Goal: Book appointment/travel/reservation

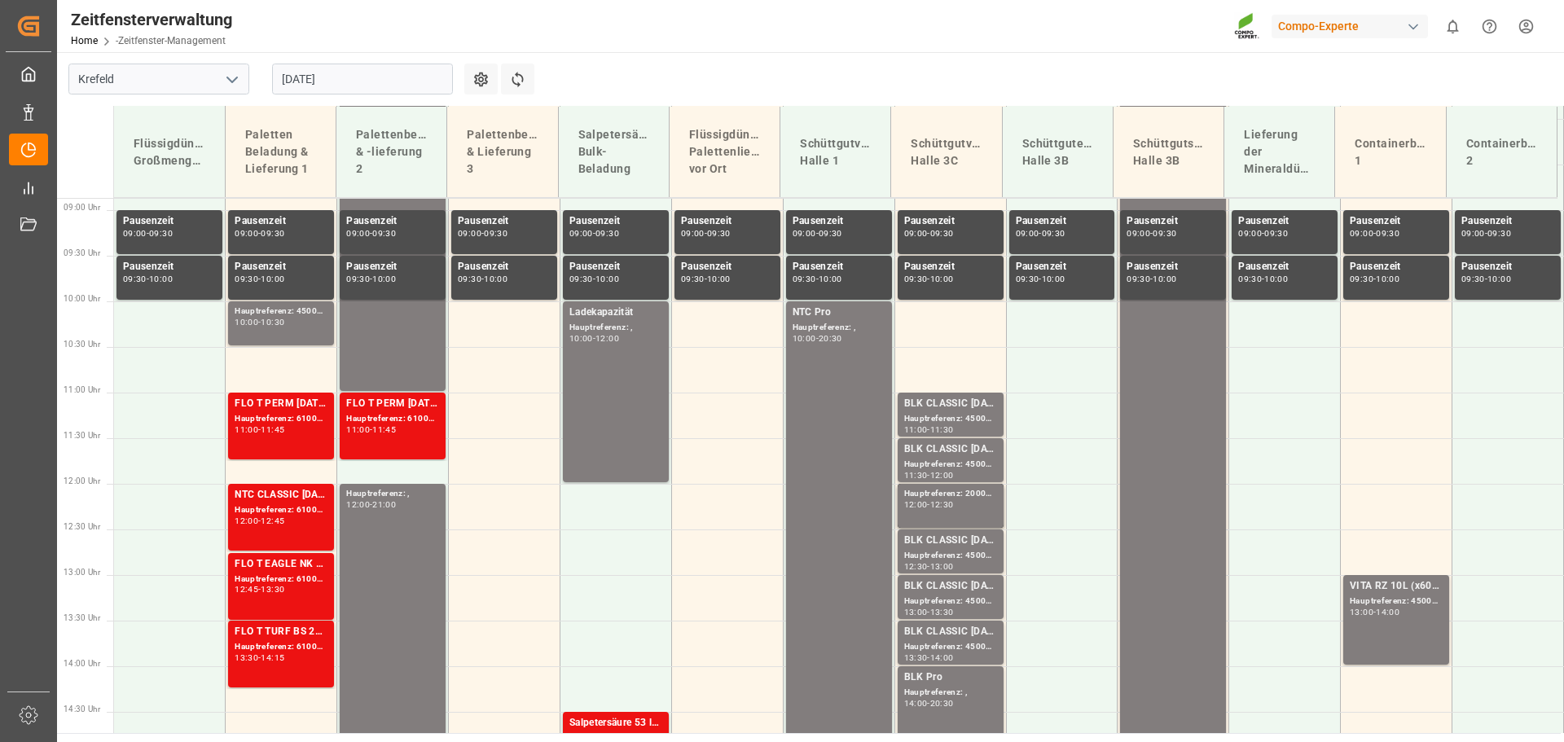
scroll to position [862, 0]
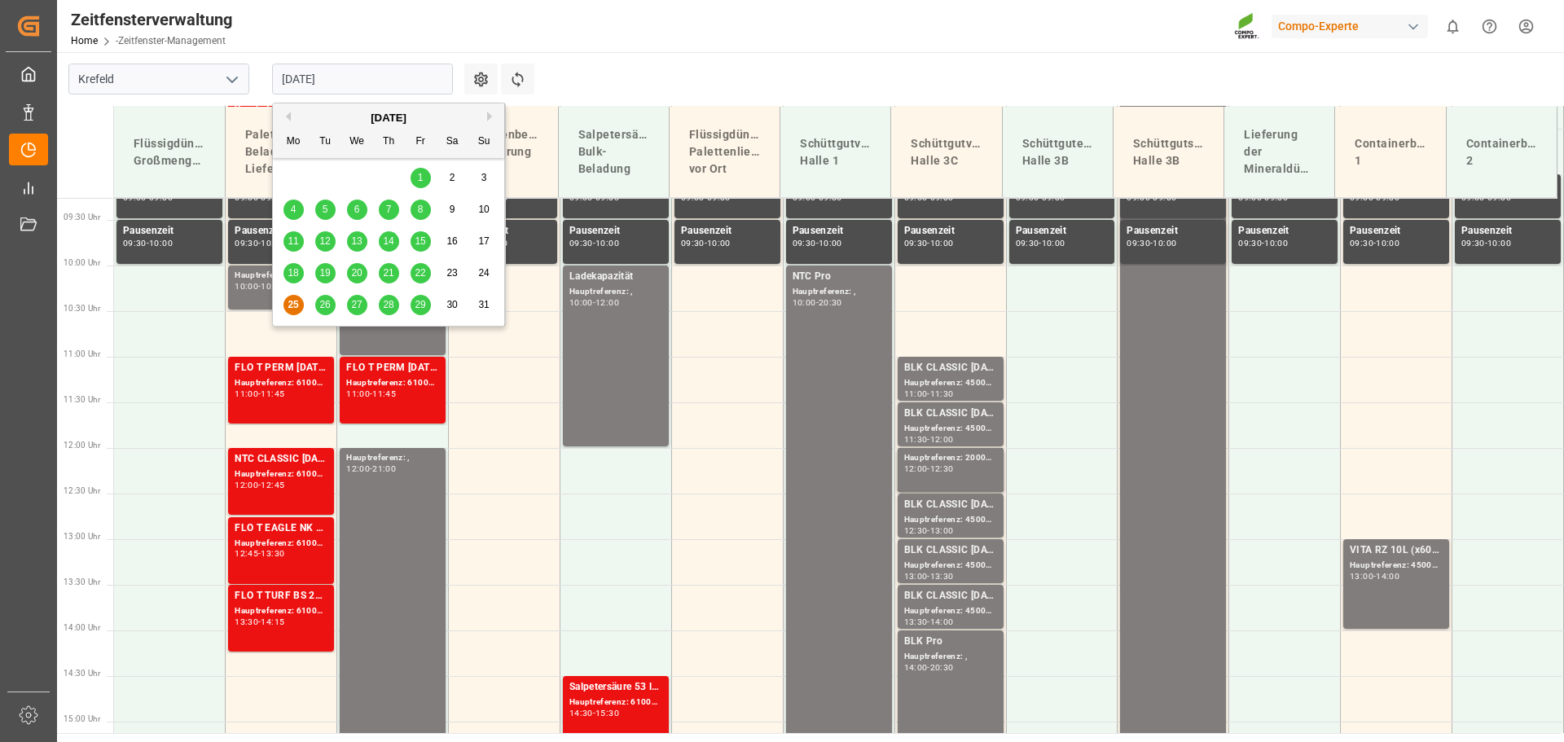
click at [368, 75] on input "[DATE]" at bounding box center [362, 79] width 181 height 31
click at [323, 308] on font "26" at bounding box center [324, 304] width 11 height 11
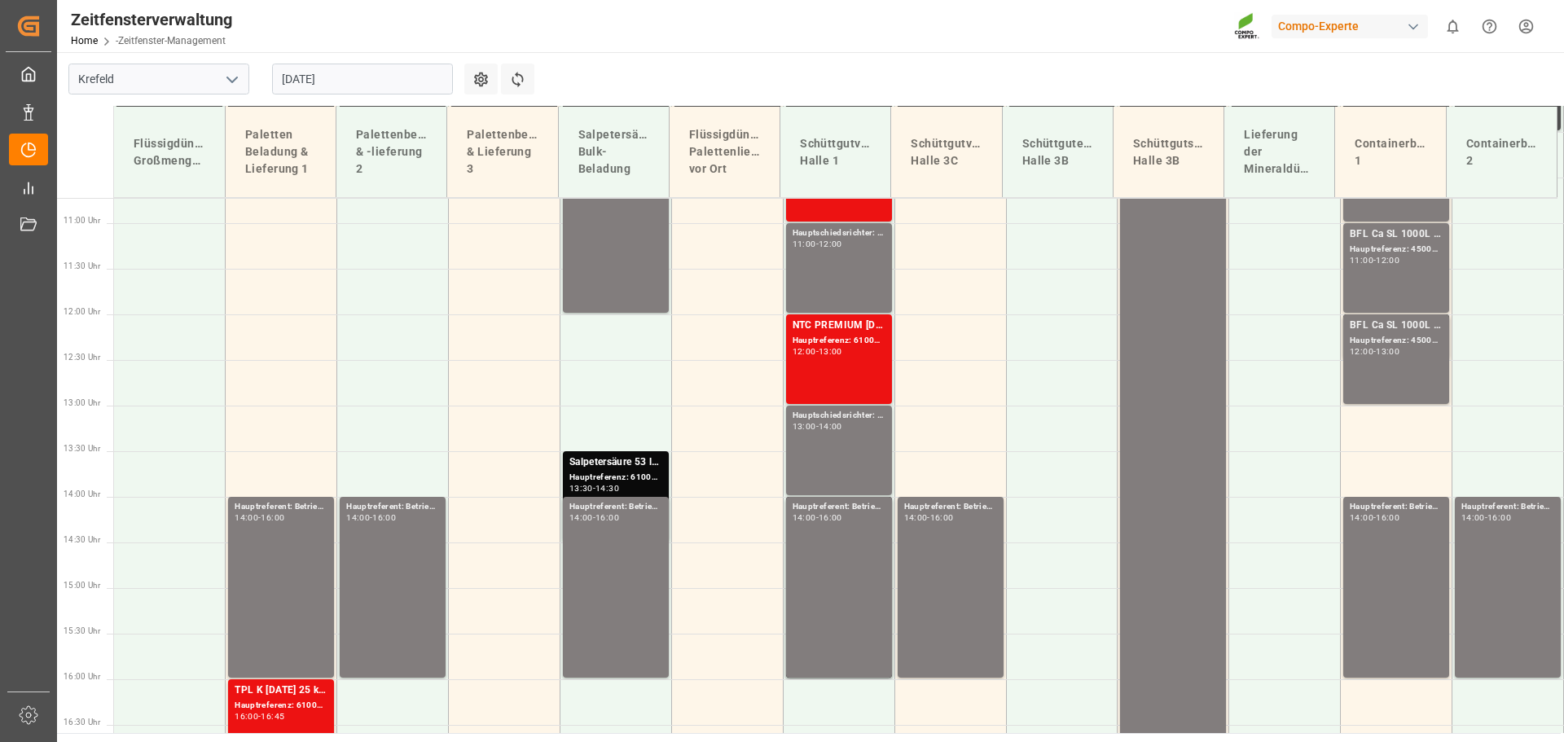
scroll to position [1116, 0]
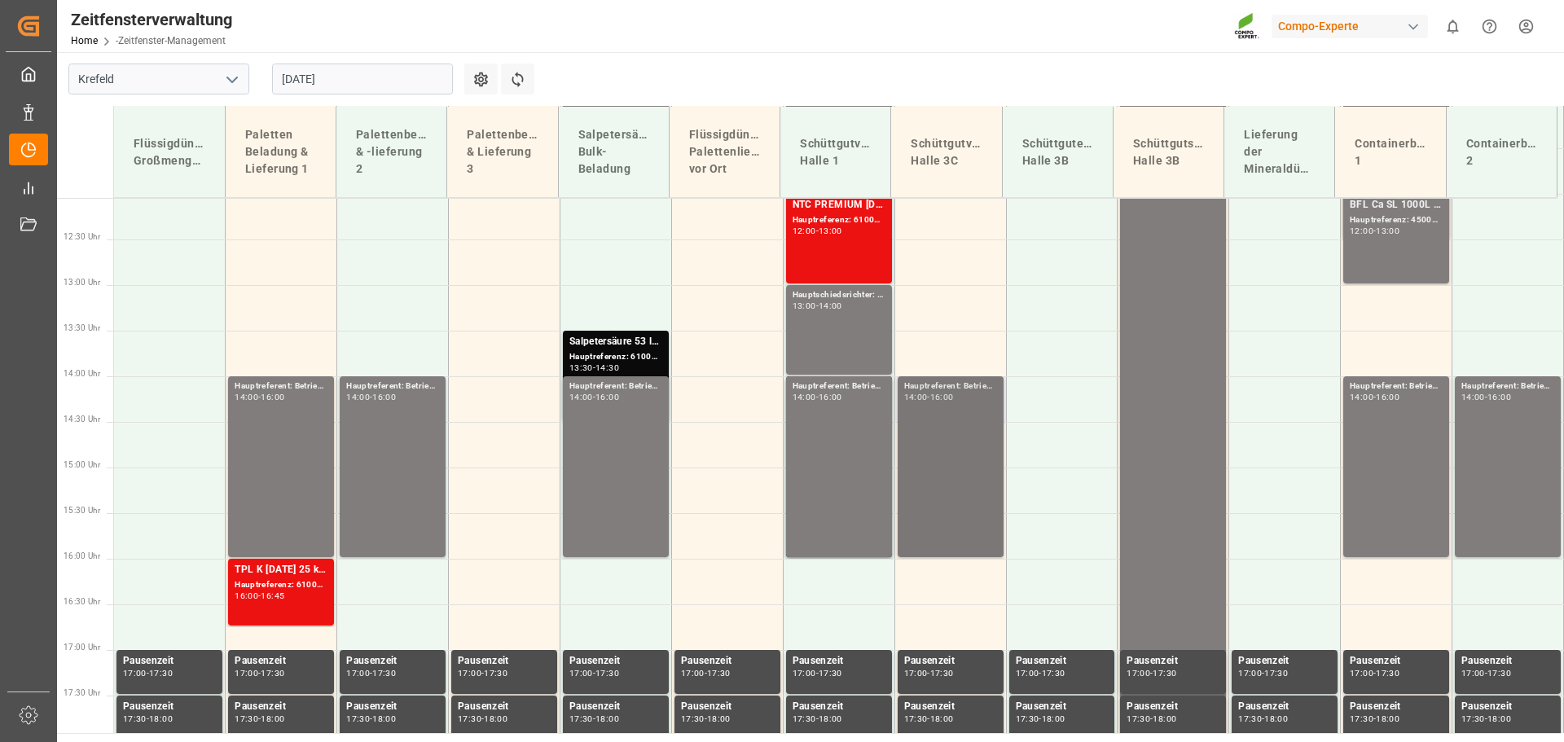
click at [932, 389] on font "Hauptreferent: Betriebsversammlung," at bounding box center [978, 385] width 148 height 9
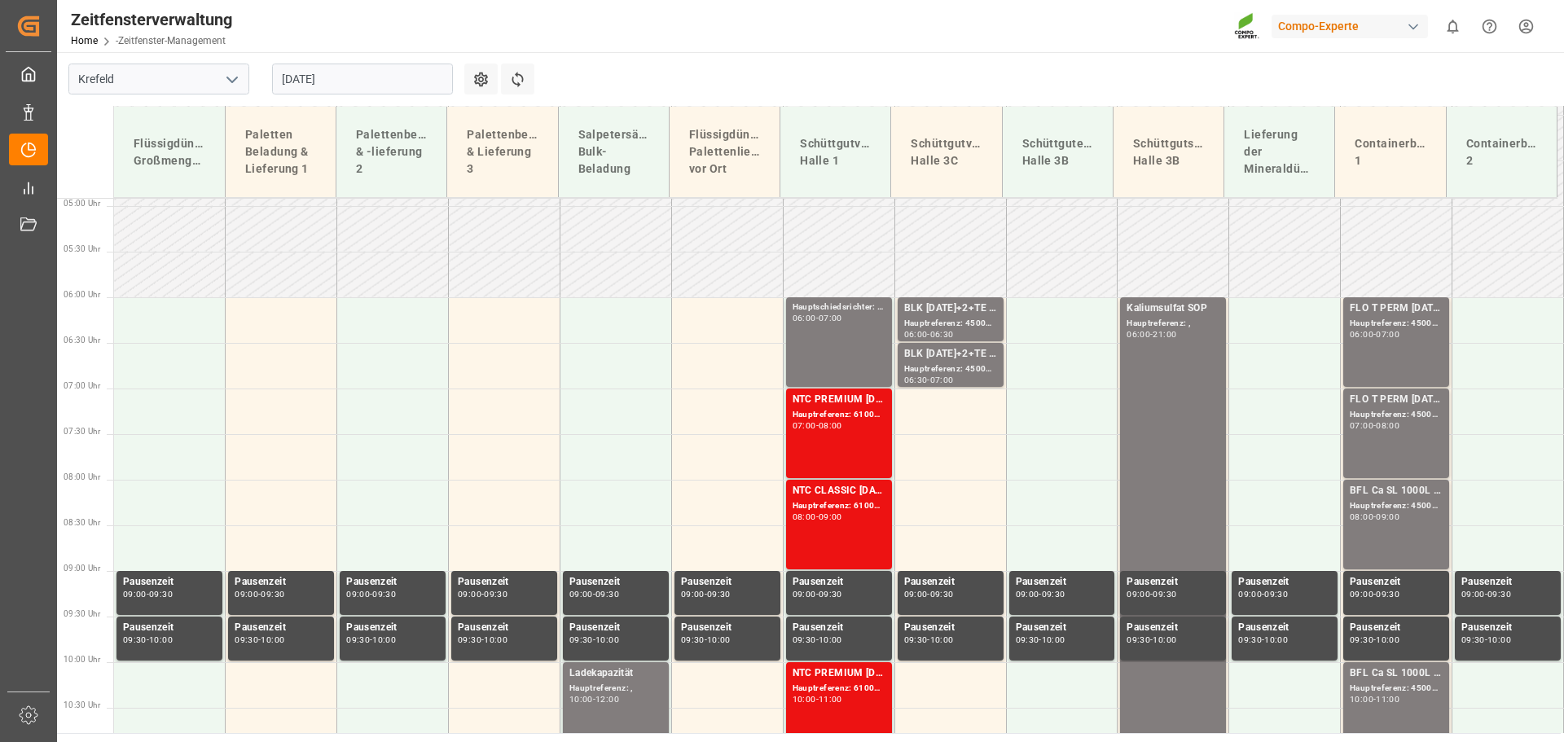
scroll to position [464, 0]
click at [947, 305] on font "BLK [DATE]+2+TE (GW) BULK;" at bounding box center [974, 308] width 140 height 11
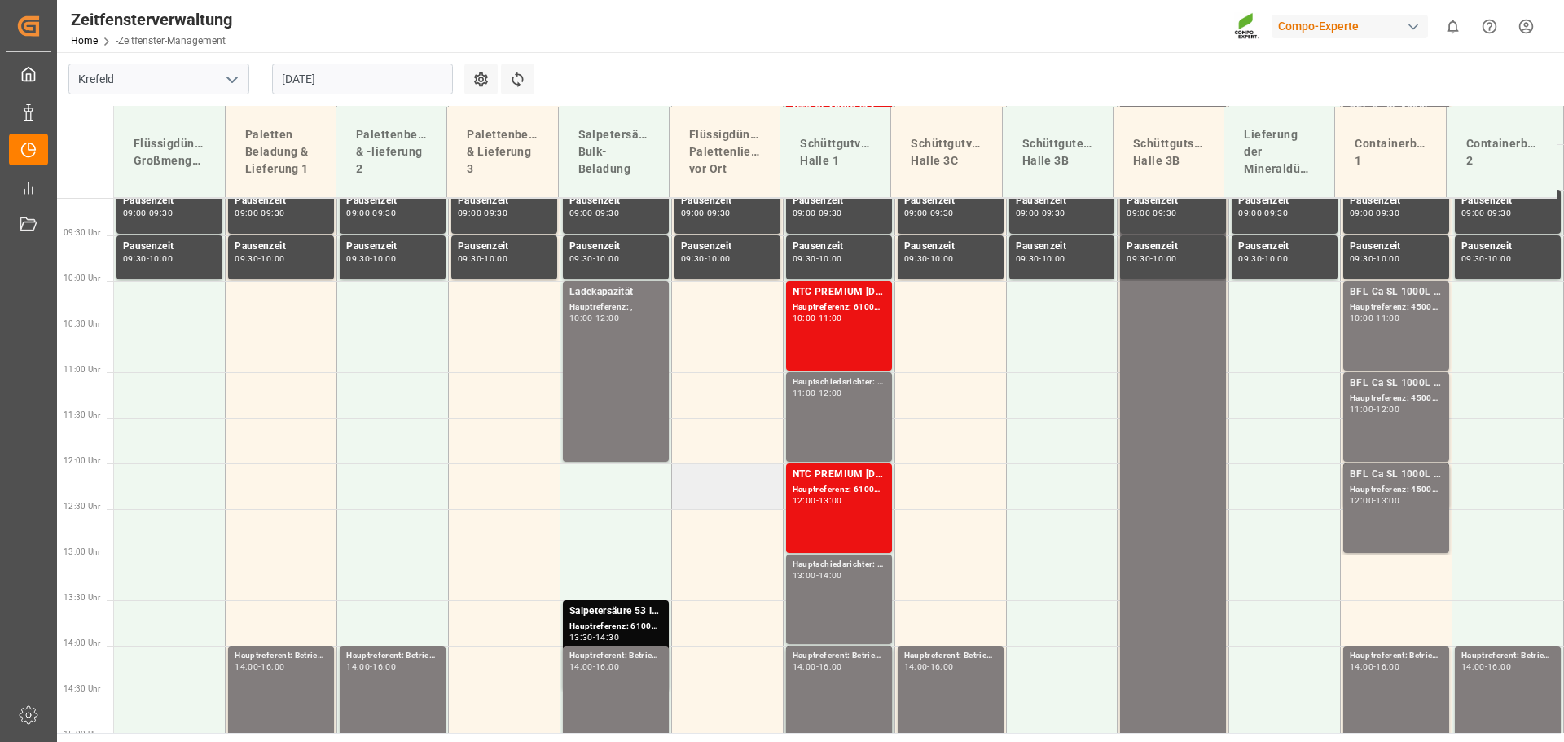
scroll to position [872, 0]
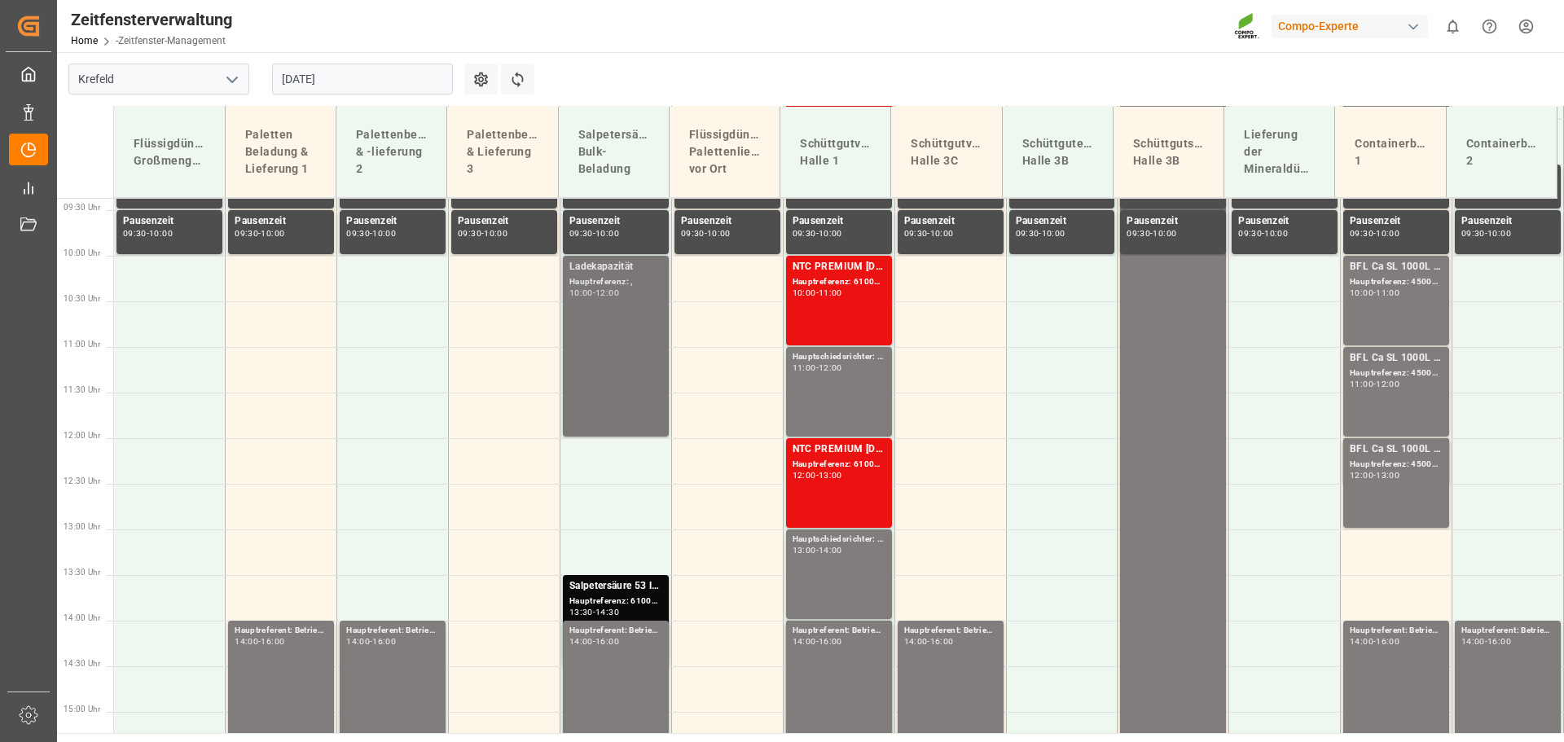
click at [607, 260] on div "Ladekapazität" at bounding box center [615, 267] width 93 height 16
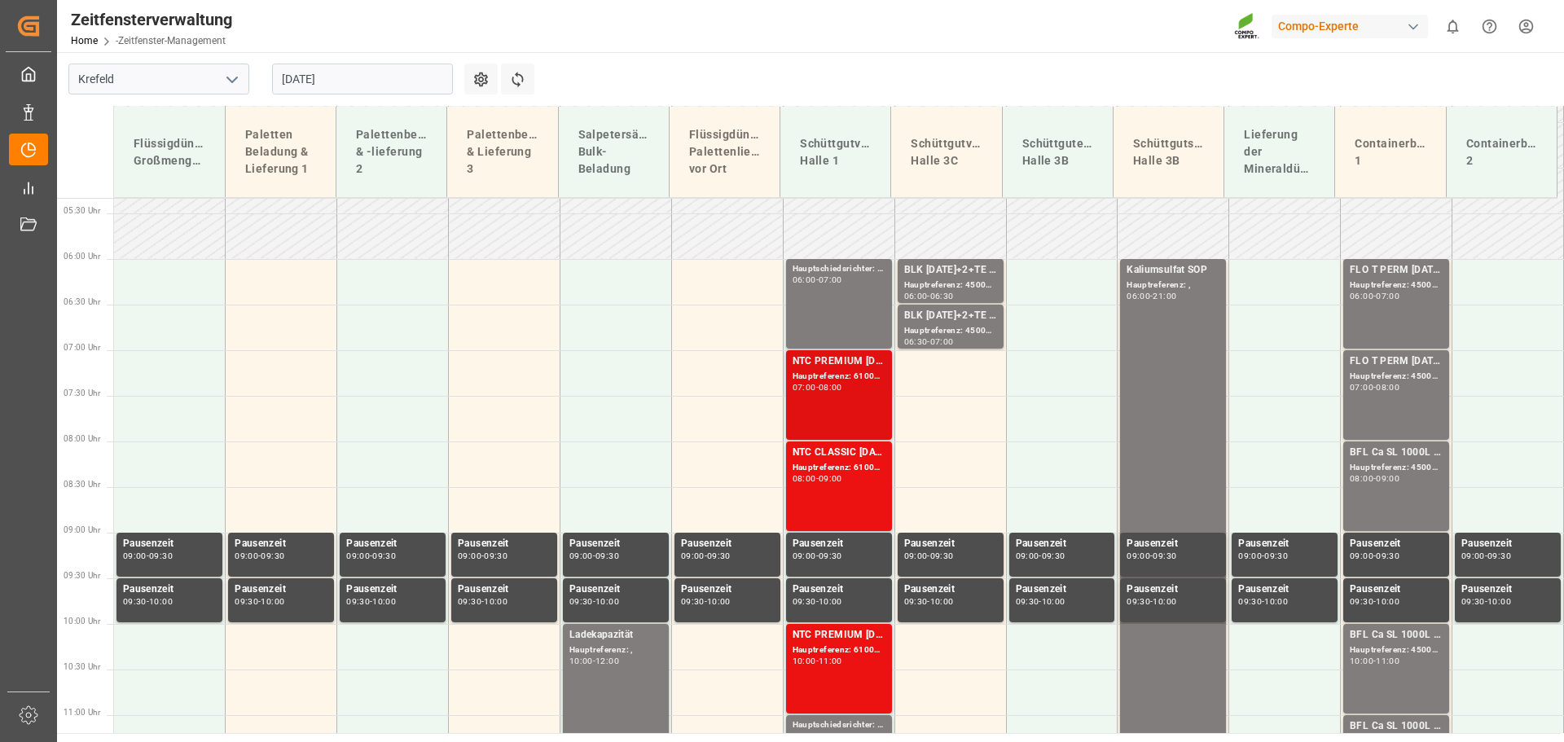
scroll to position [546, 0]
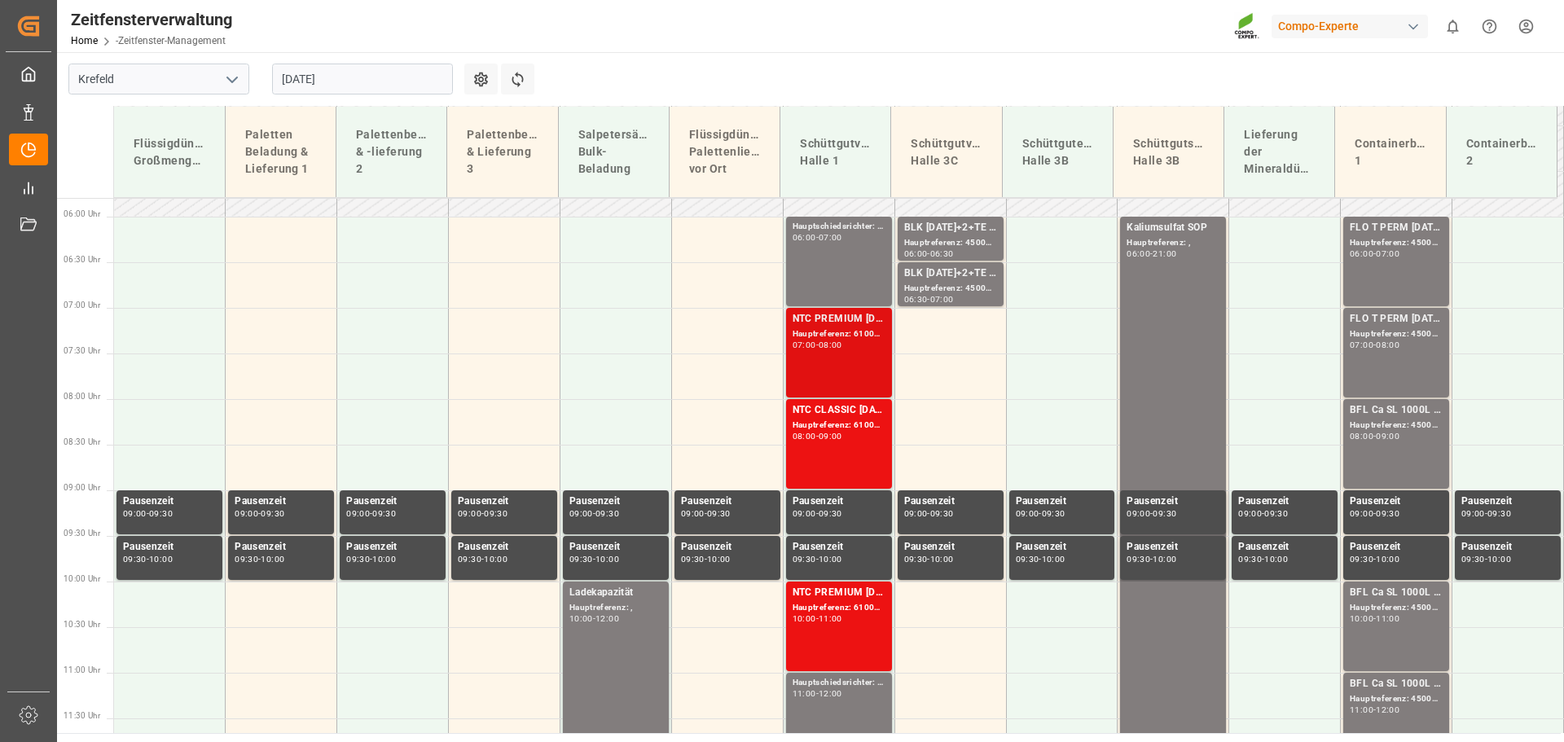
click at [849, 323] on font "NTC PREMIUM [DATE]+3+TE BULK;" at bounding box center [875, 318] width 165 height 11
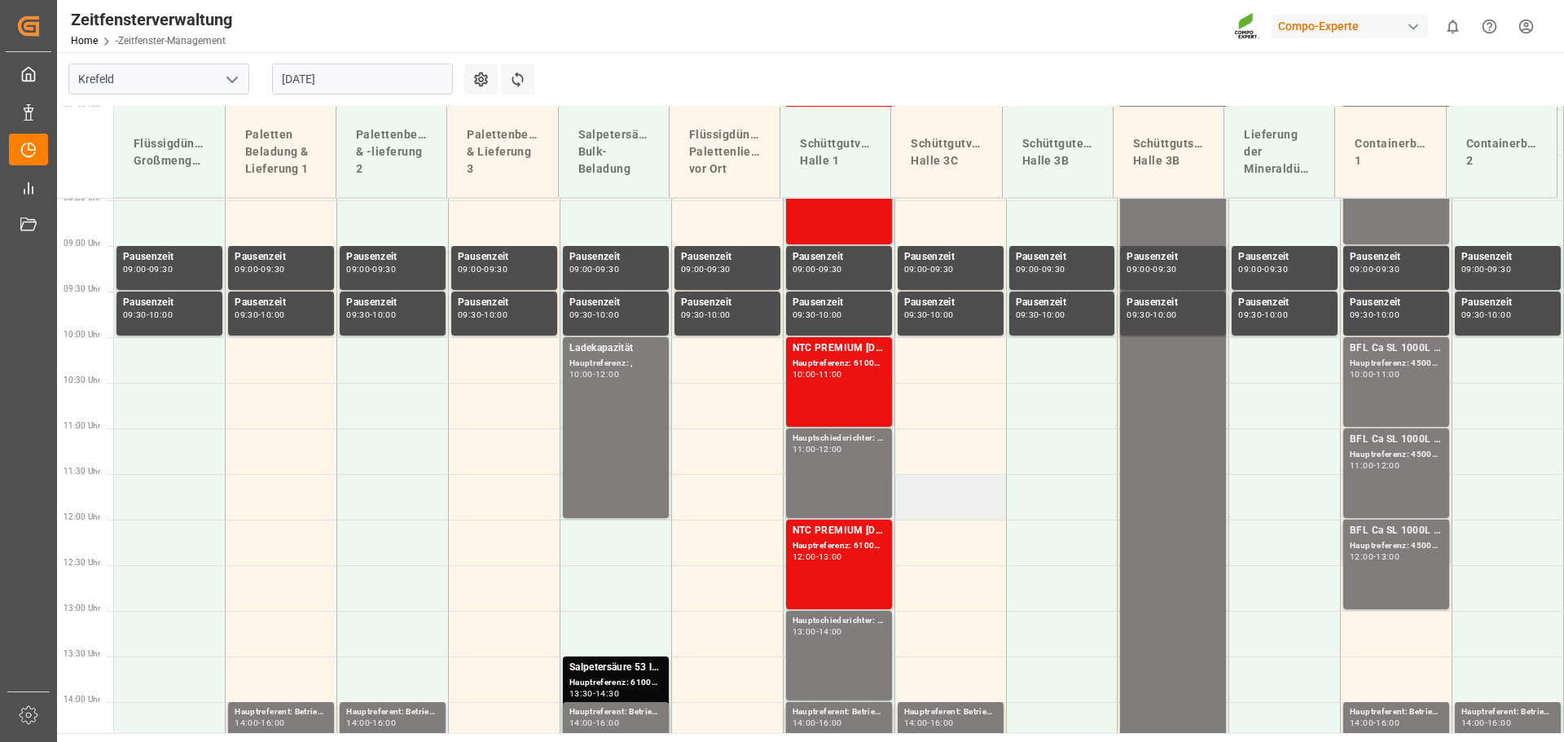
scroll to position [709, 0]
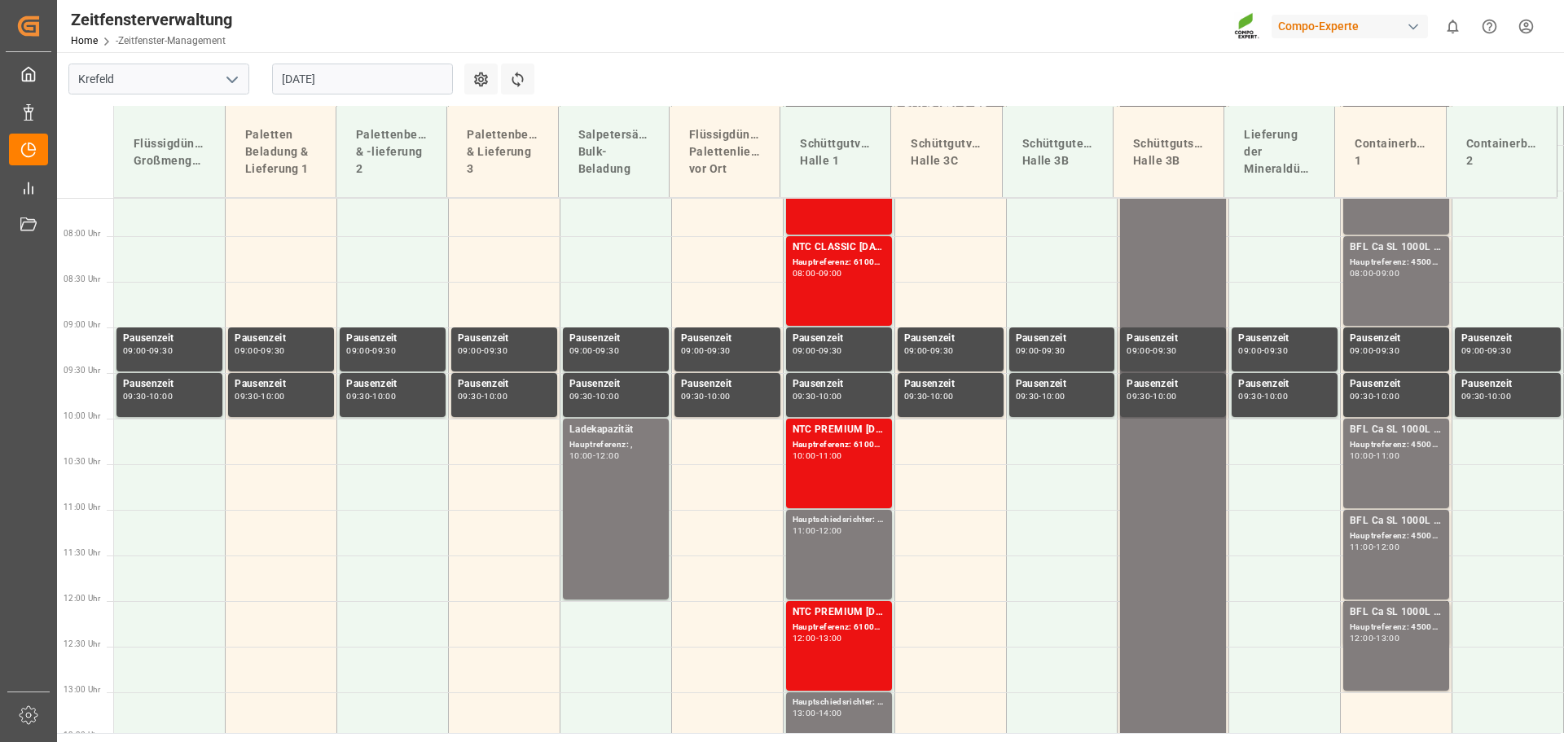
click at [365, 74] on input "[DATE]" at bounding box center [362, 79] width 181 height 31
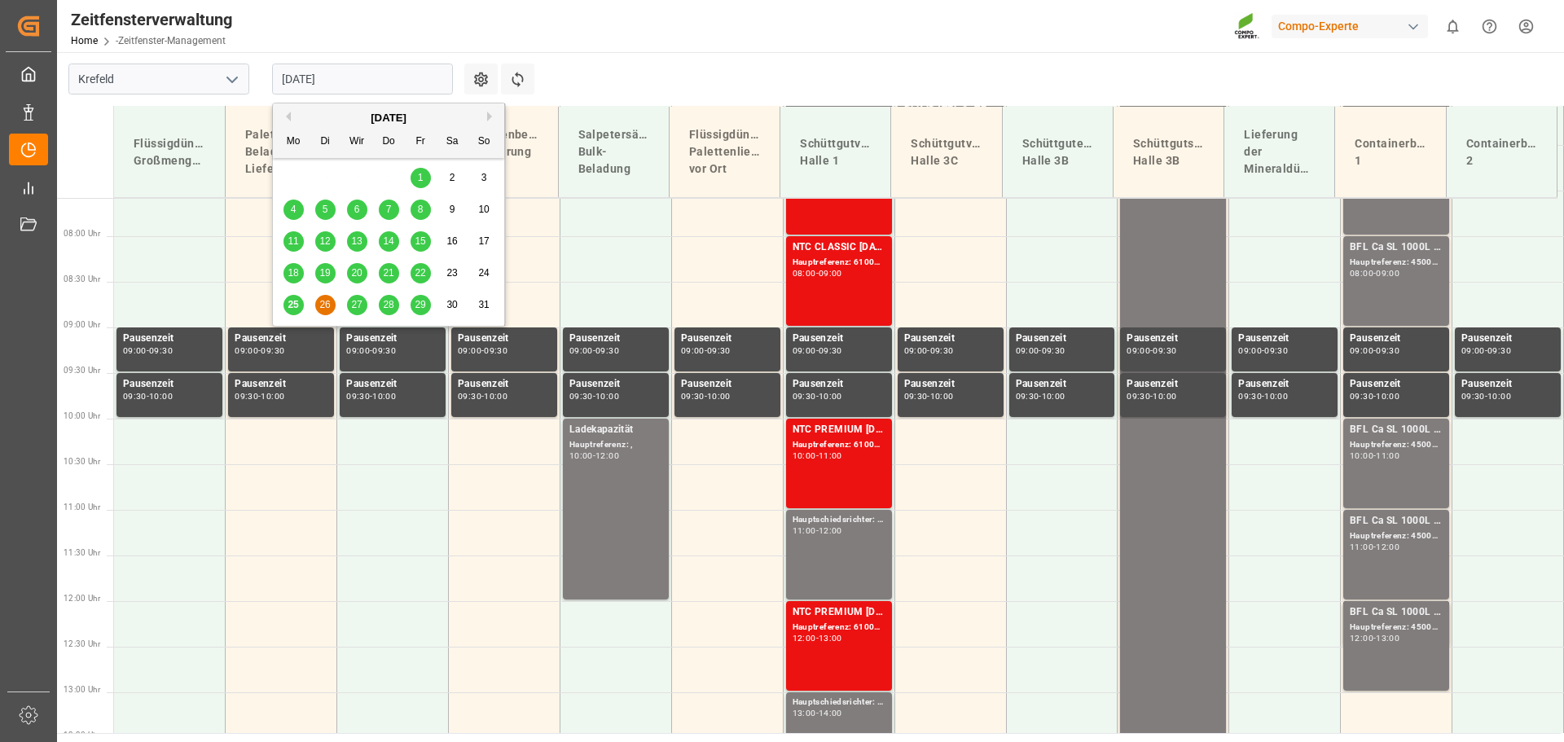
click at [362, 305] on div "27" at bounding box center [357, 306] width 20 height 20
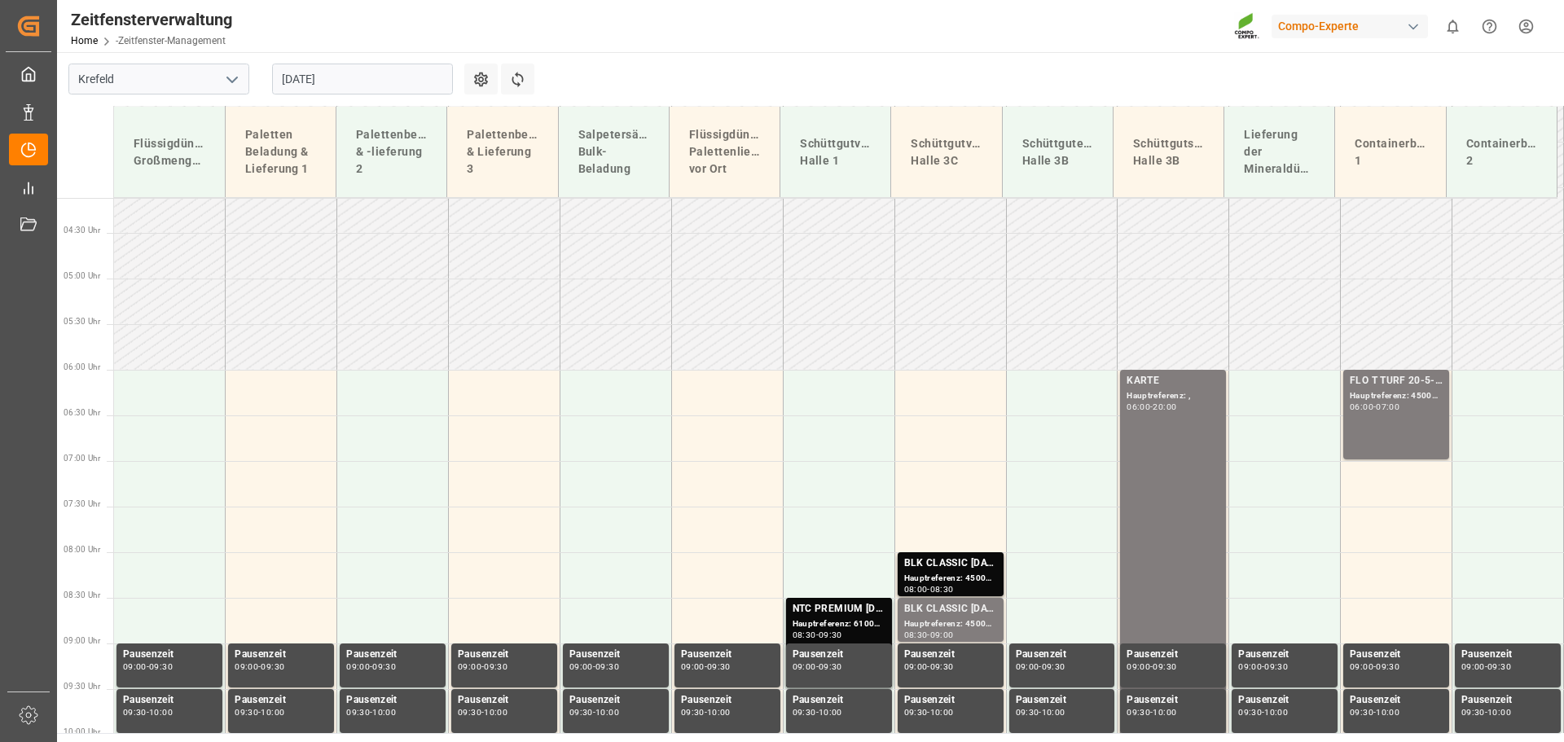
scroll to position [383, 0]
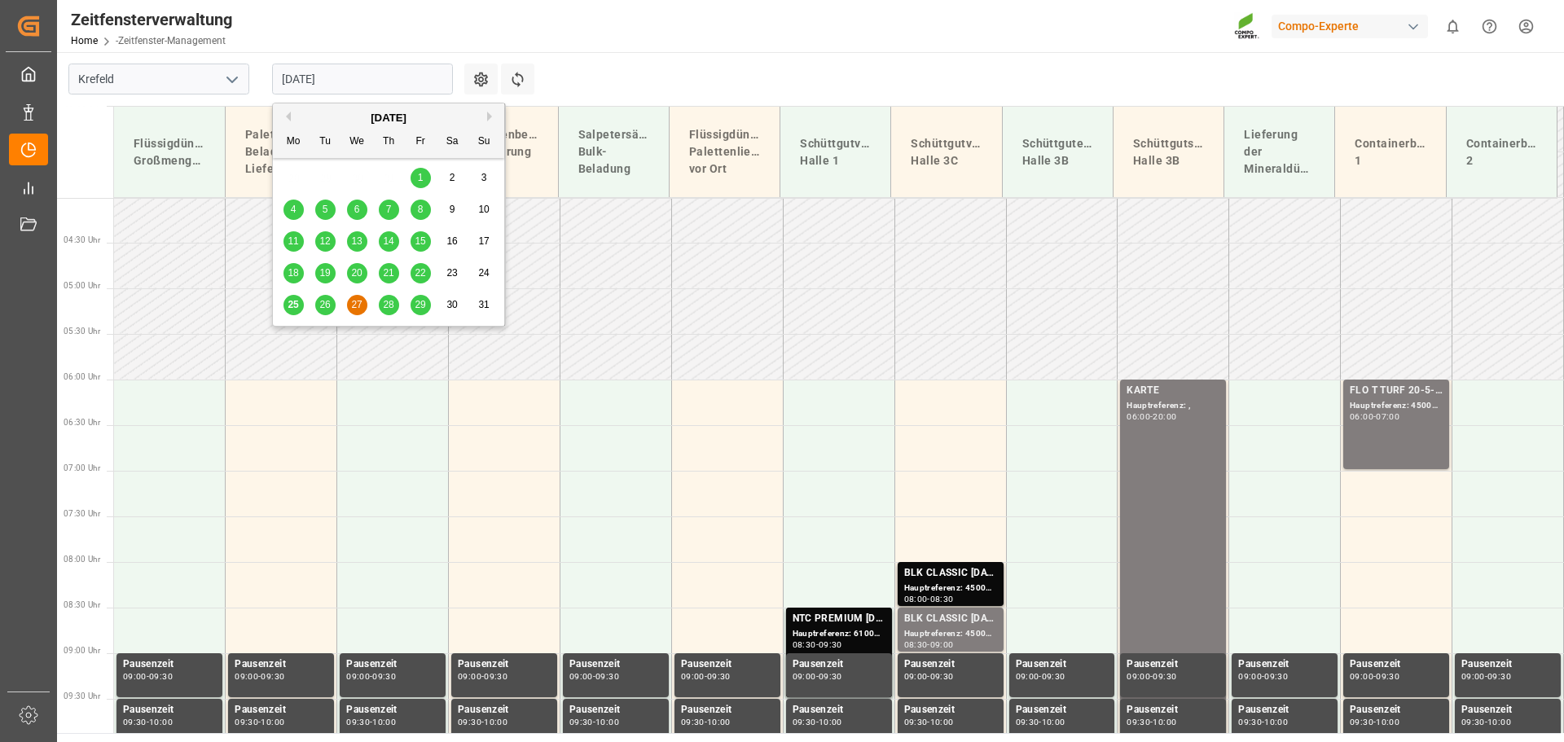
click at [349, 76] on input "[DATE]" at bounding box center [362, 79] width 181 height 31
click at [323, 306] on font "26" at bounding box center [324, 304] width 11 height 11
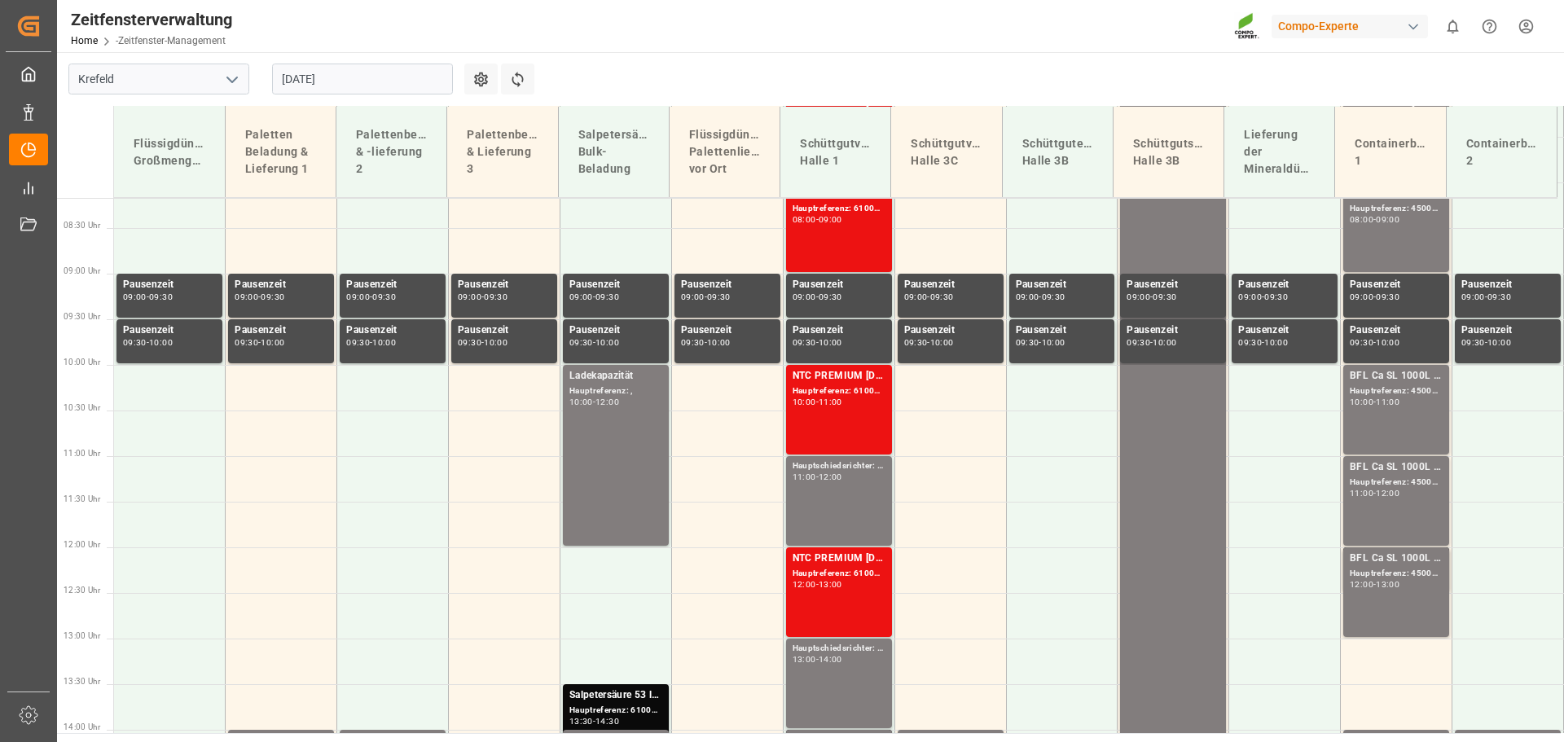
scroll to position [790, 0]
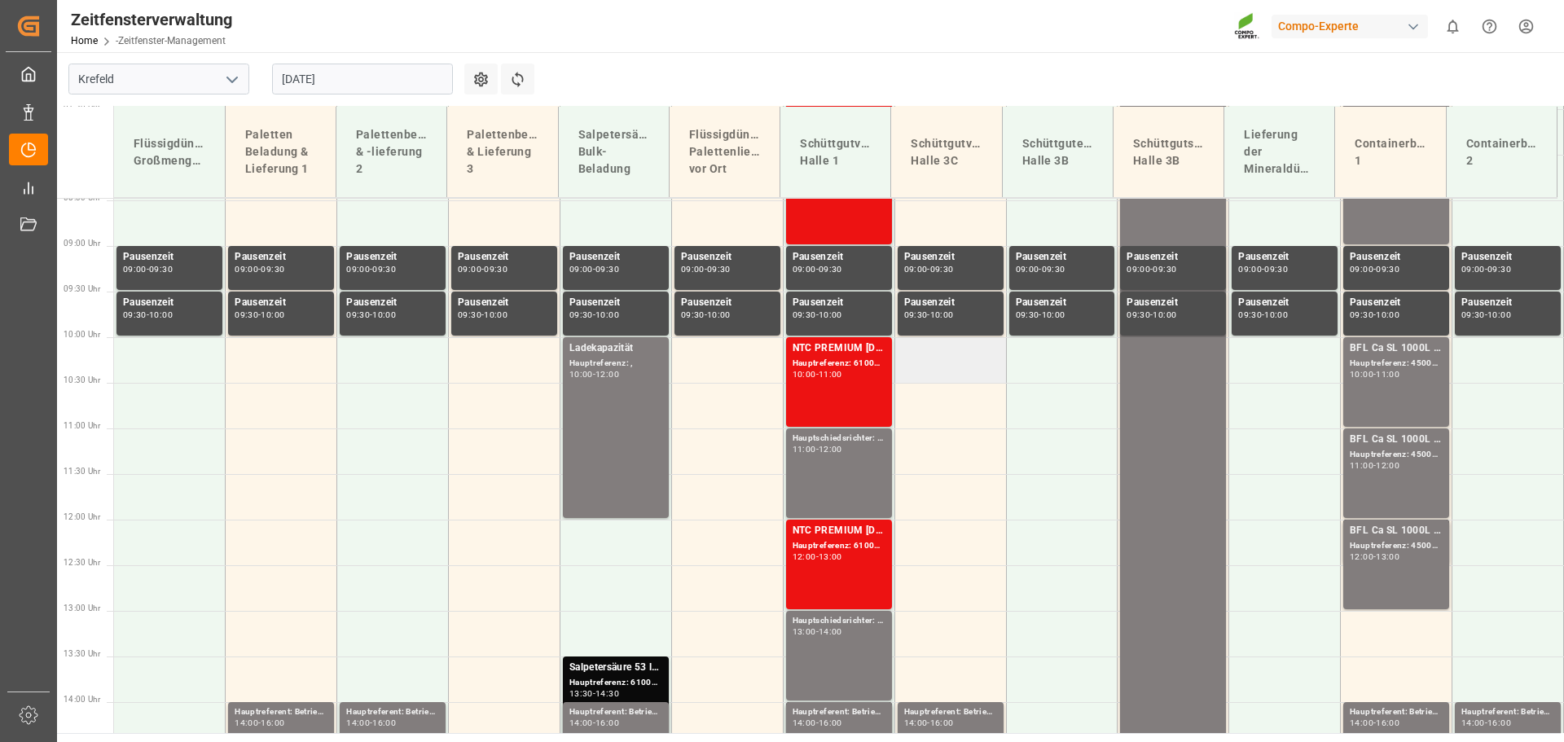
click at [938, 367] on td at bounding box center [950, 360] width 112 height 46
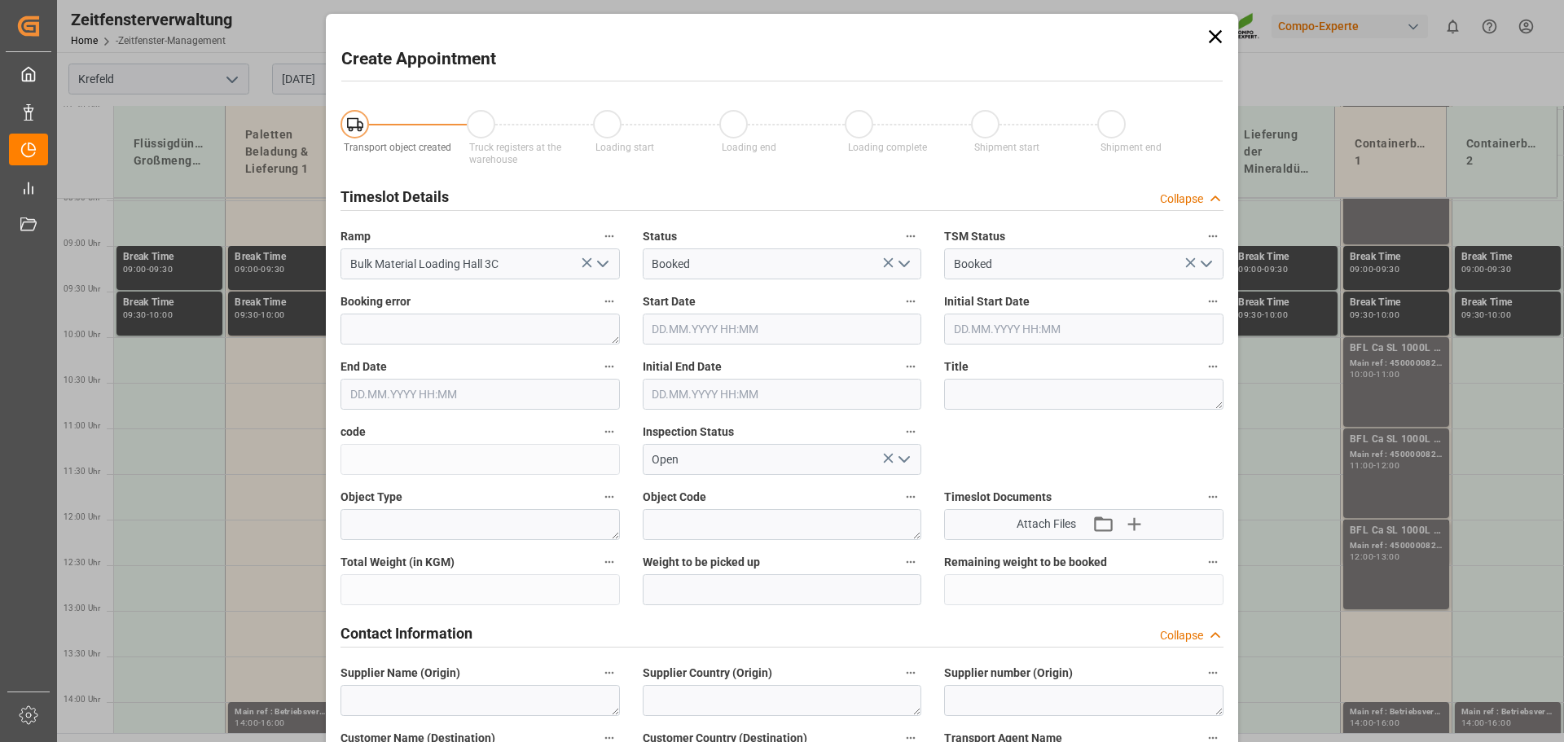
type input "[DATE] 10:00"
type input "[DATE] 10:30"
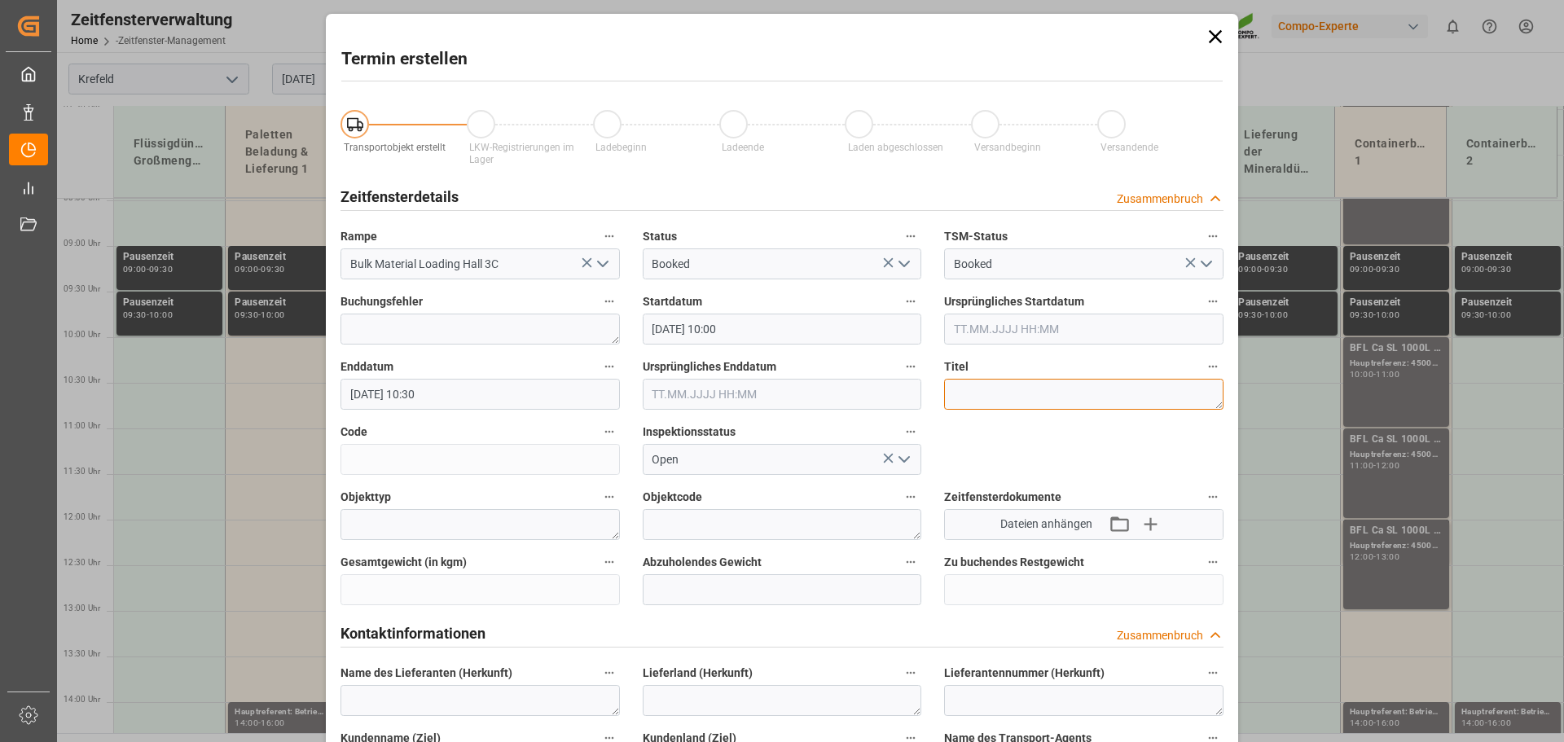
click at [995, 400] on textarea at bounding box center [1083, 394] width 279 height 31
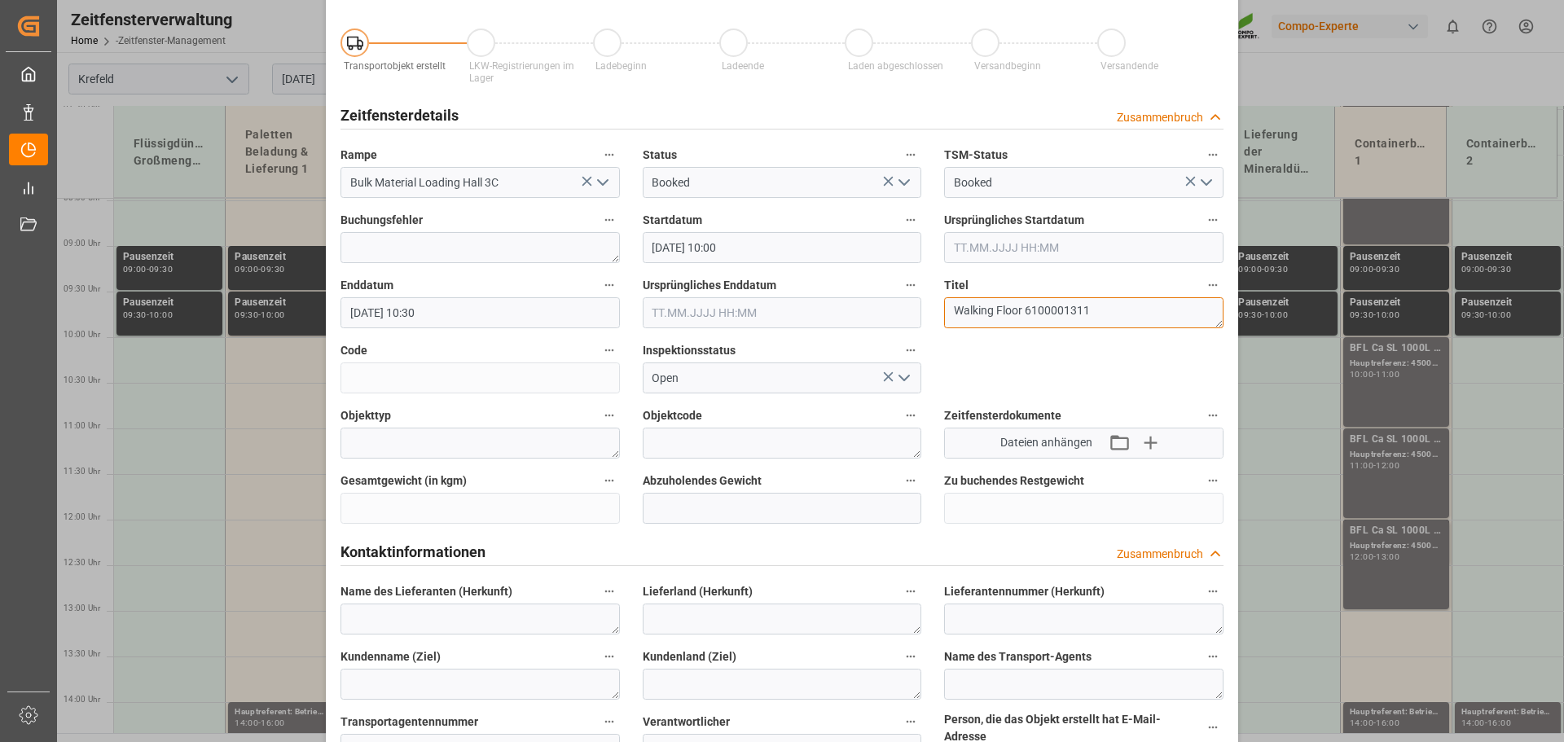
scroll to position [0, 0]
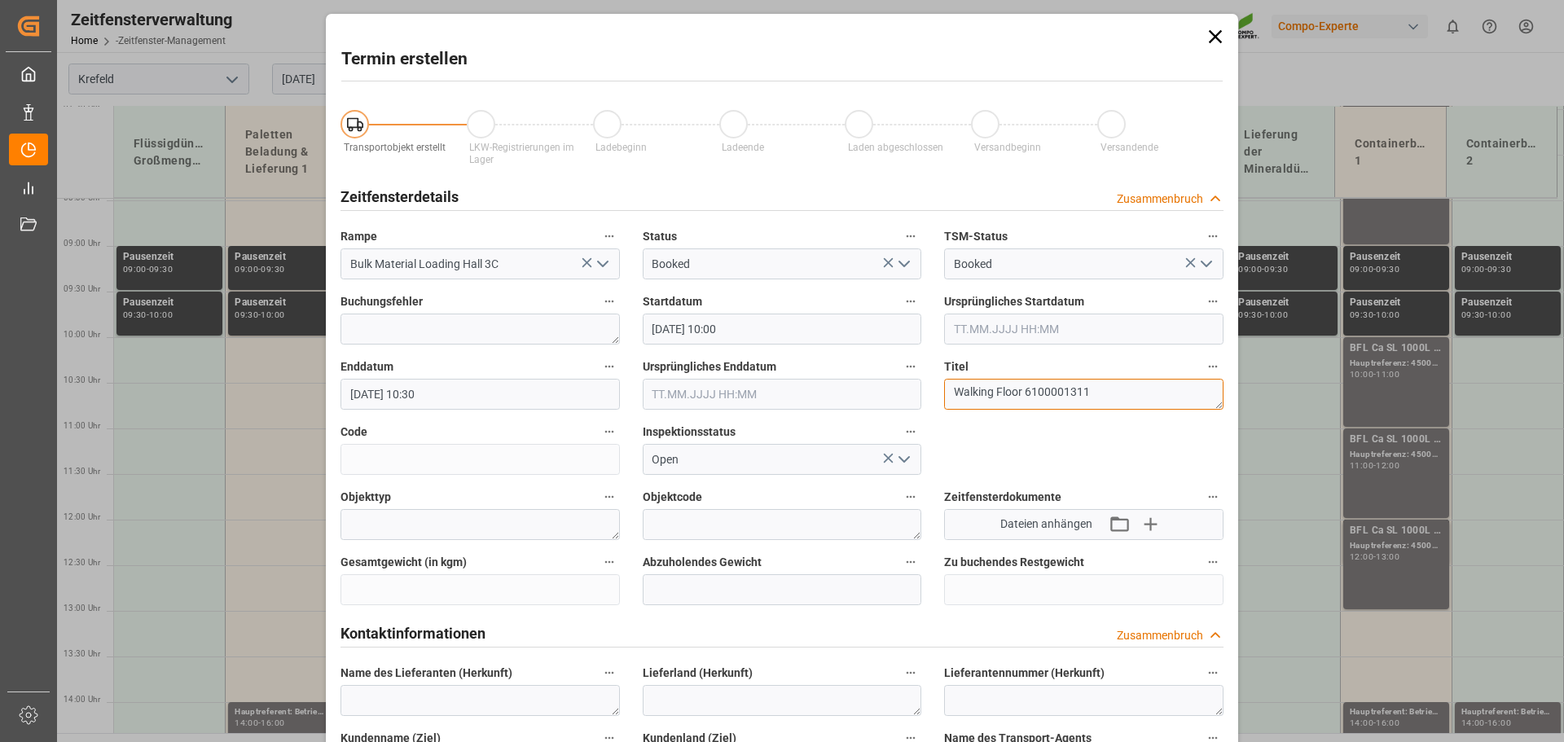
type textarea "Walking Floor 6100001311"
click at [440, 389] on input "[DATE] 10:30" at bounding box center [479, 394] width 279 height 31
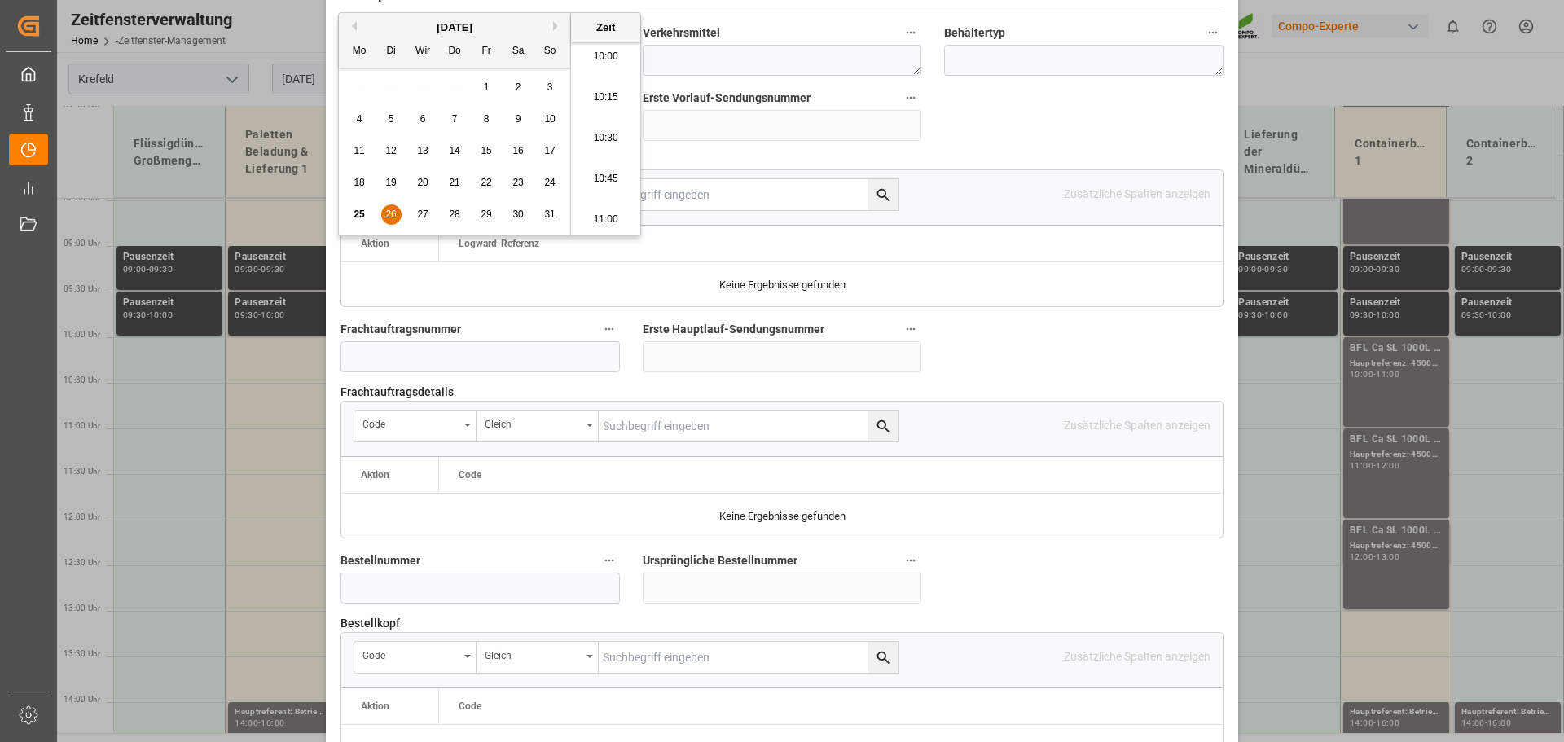
scroll to position [1518, 0]
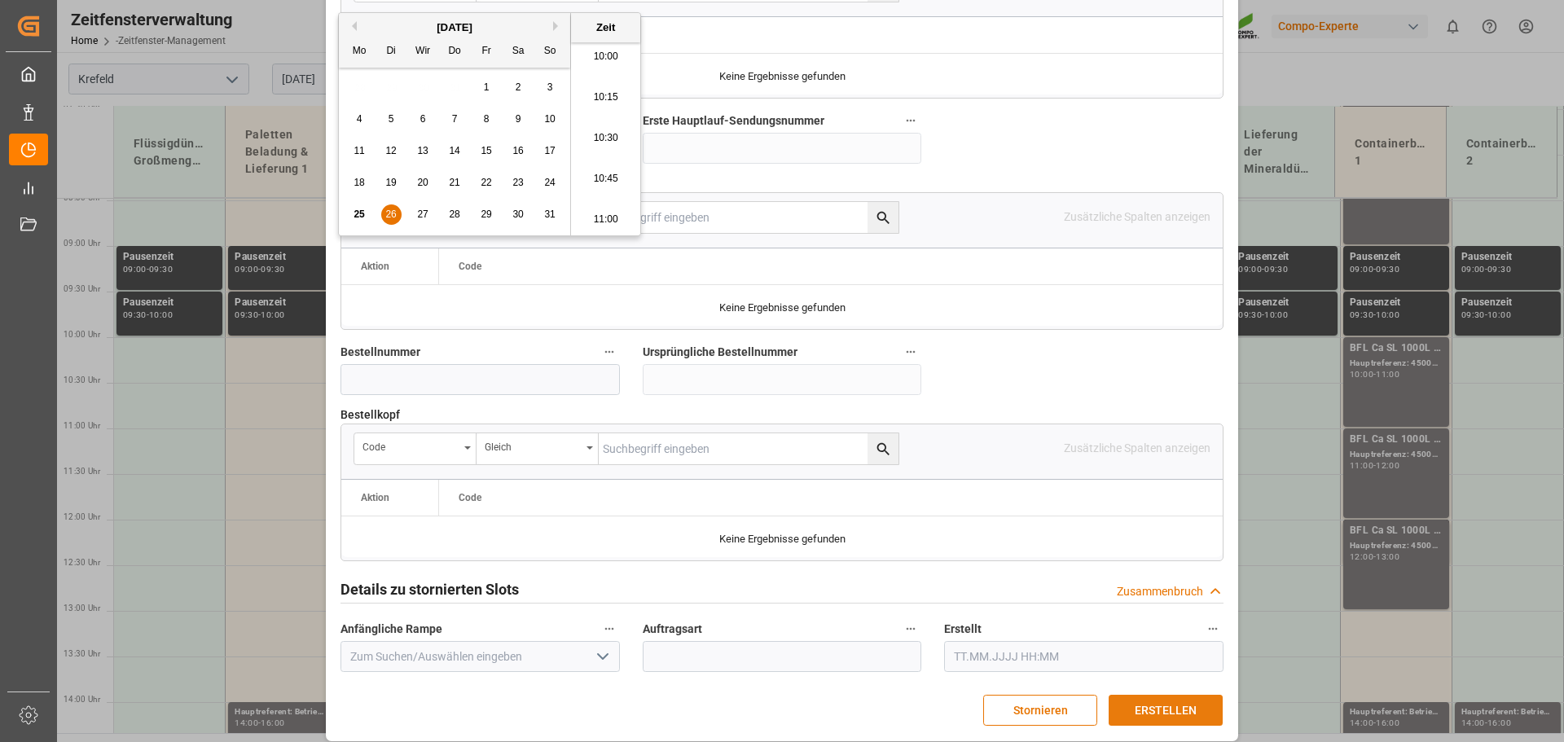
click at [1174, 704] on font "ERSTELLEN" at bounding box center [1166, 710] width 62 height 13
type input "[DATE] 13:00"
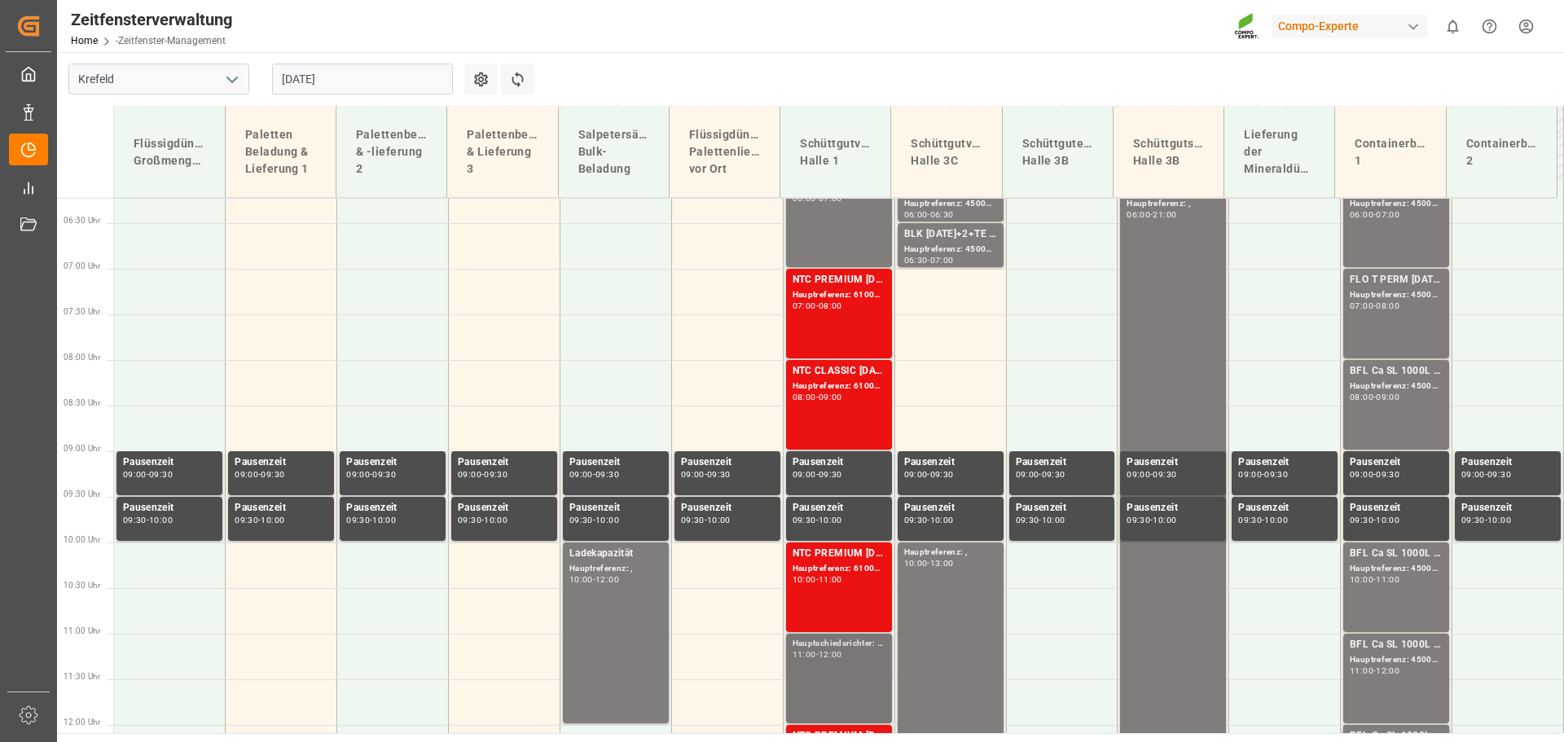
scroll to position [536, 0]
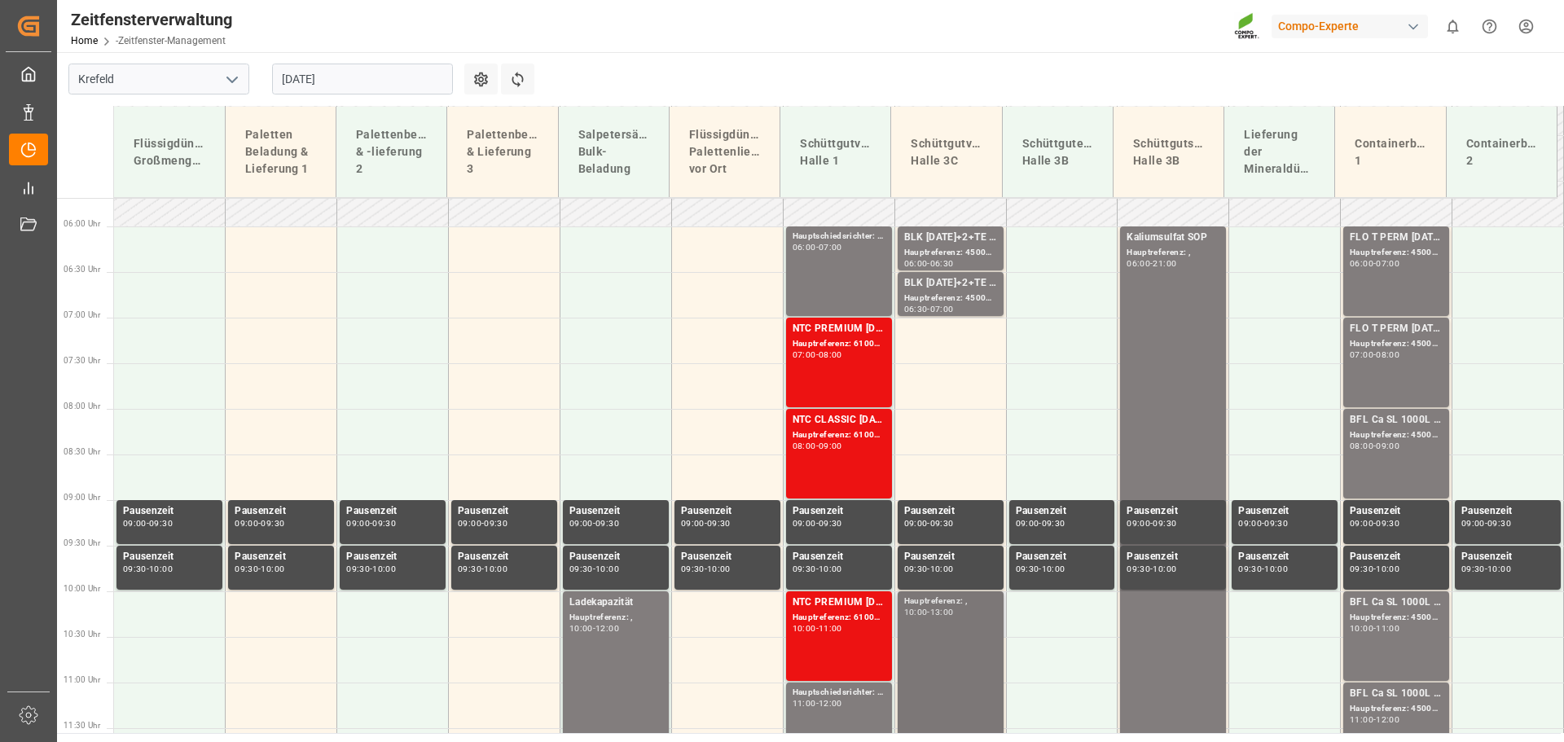
click at [940, 612] on font "13:00" at bounding box center [942, 612] width 24 height 11
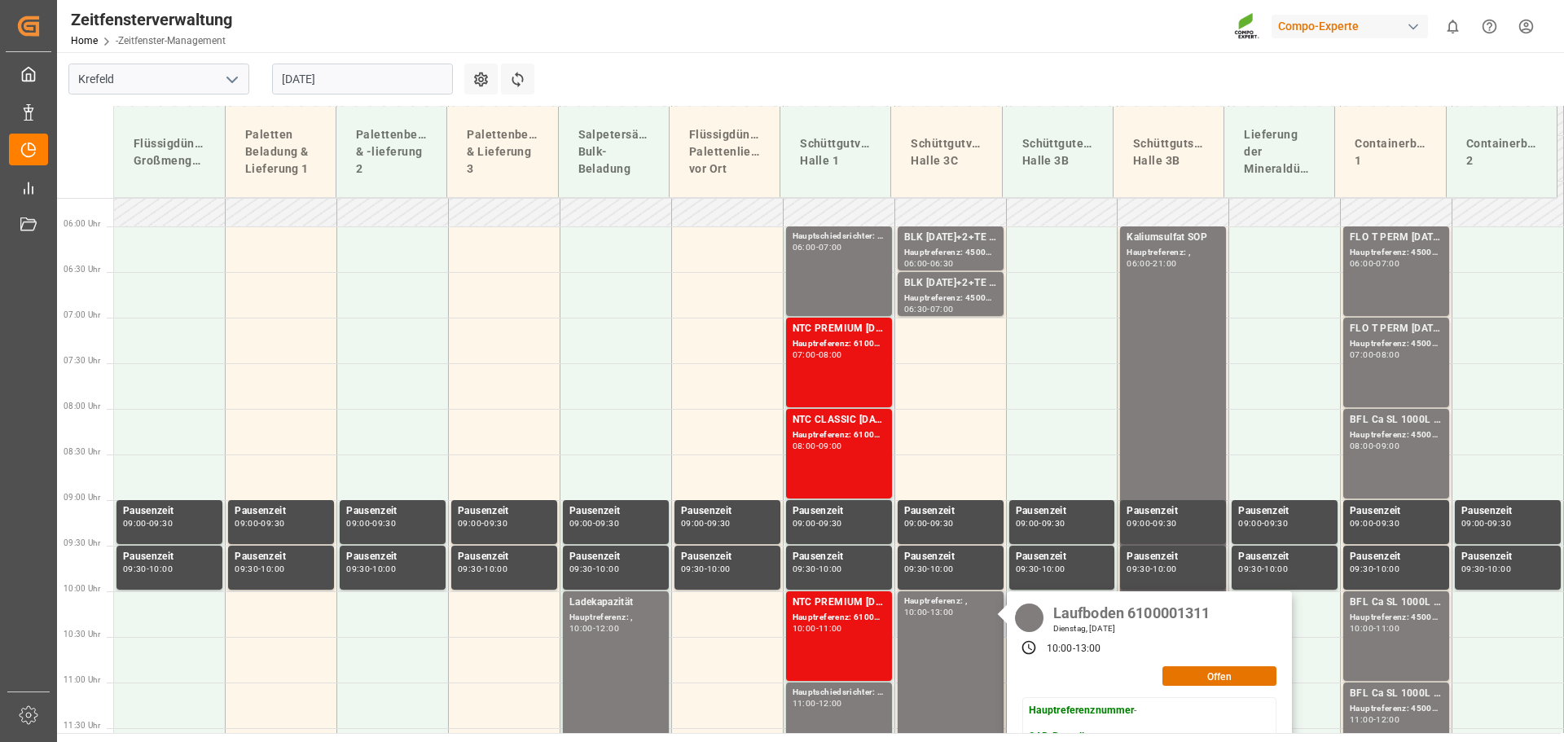
click at [1151, 626] on div "Dienstag, [DATE]" at bounding box center [1132, 628] width 169 height 11
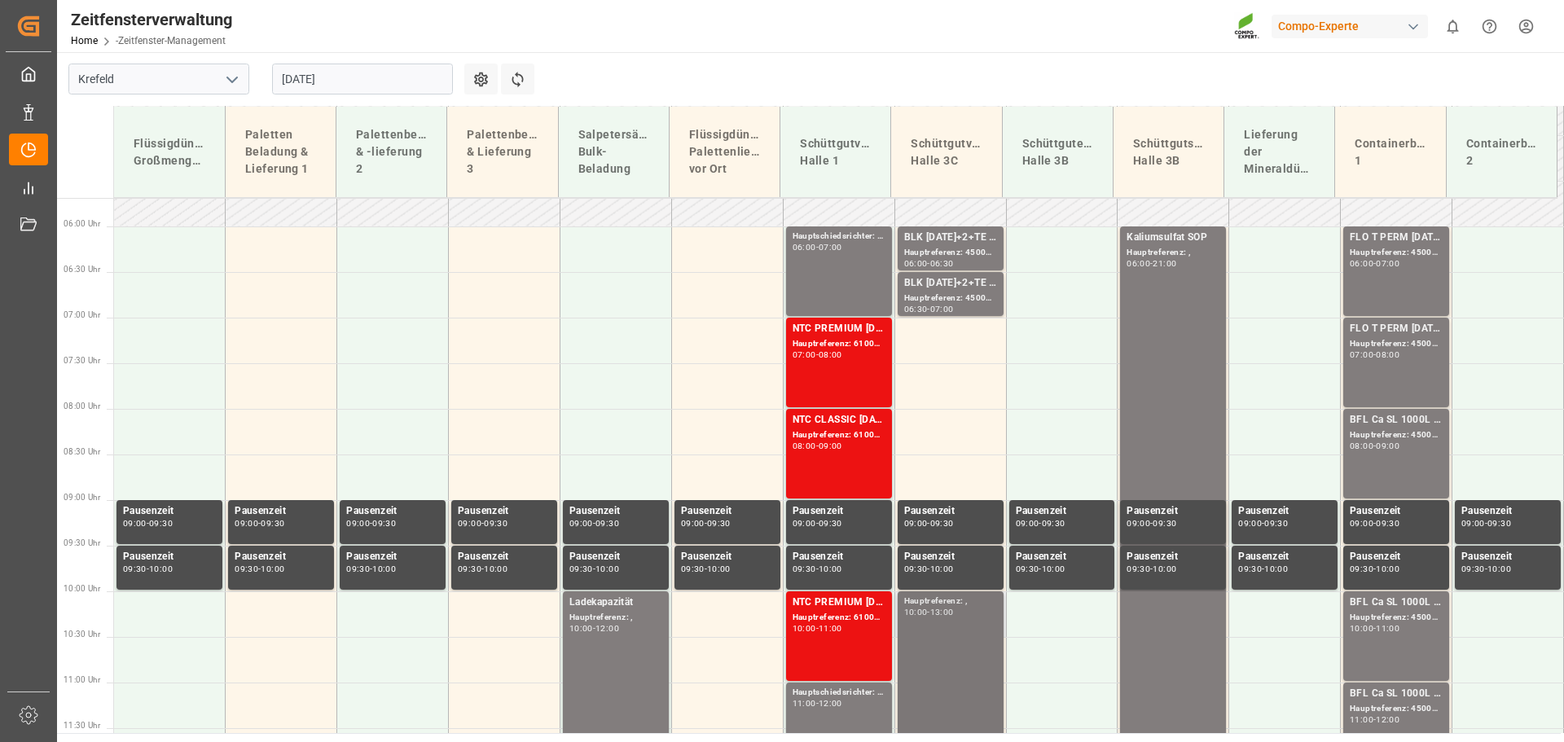
click at [953, 604] on font "Hauptreferenz: ," at bounding box center [936, 600] width 64 height 9
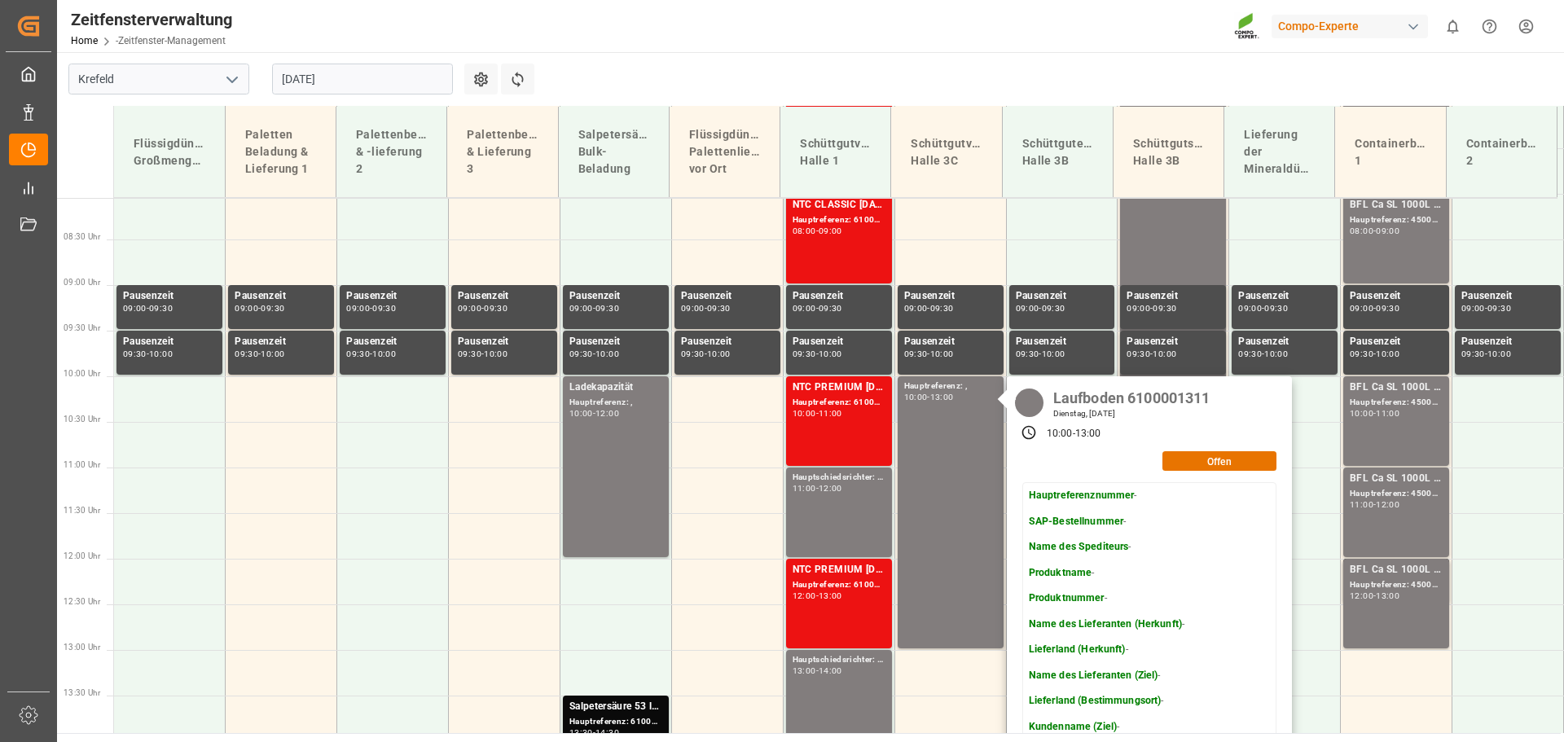
scroll to position [780, 0]
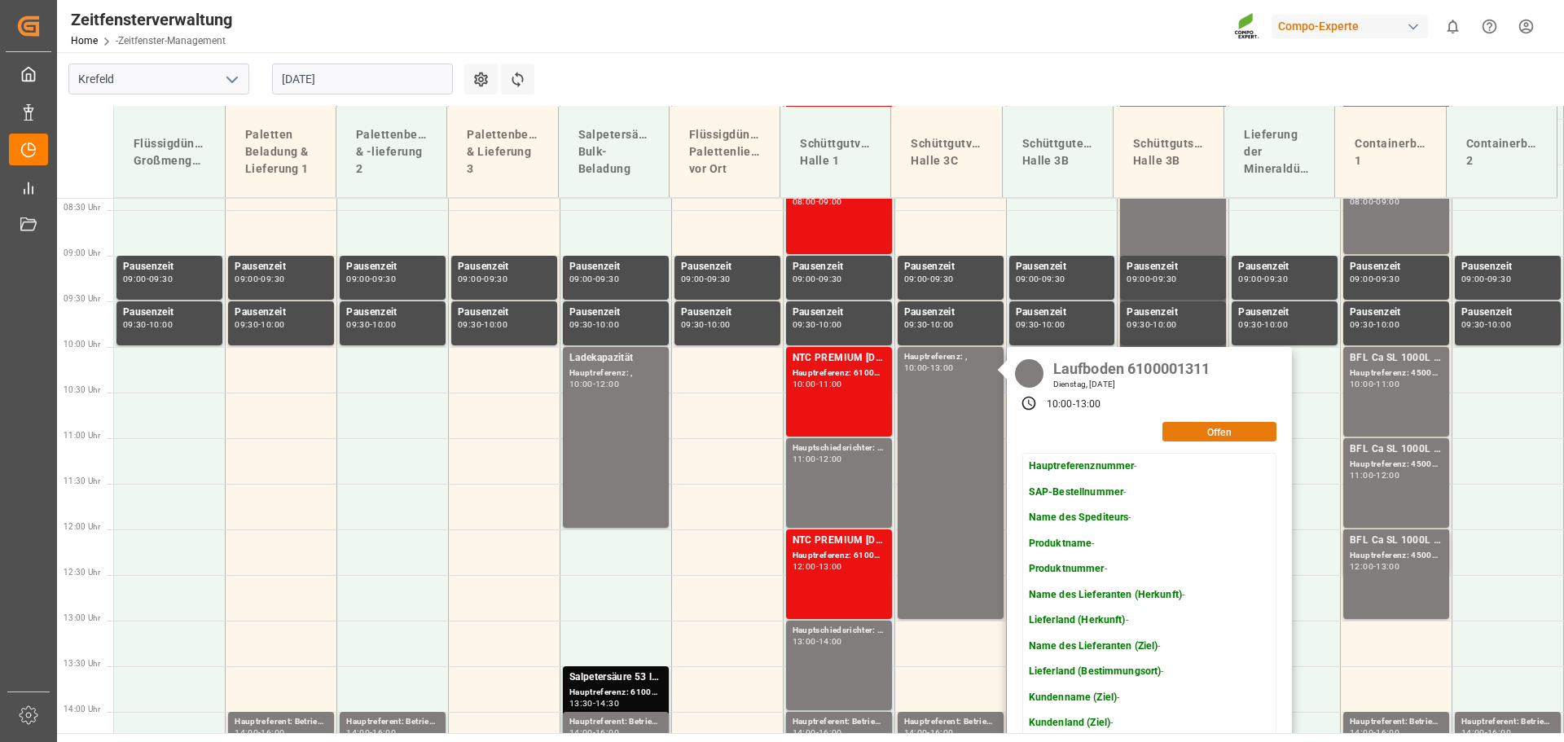
click at [1201, 431] on button "Offen" at bounding box center [1219, 432] width 114 height 20
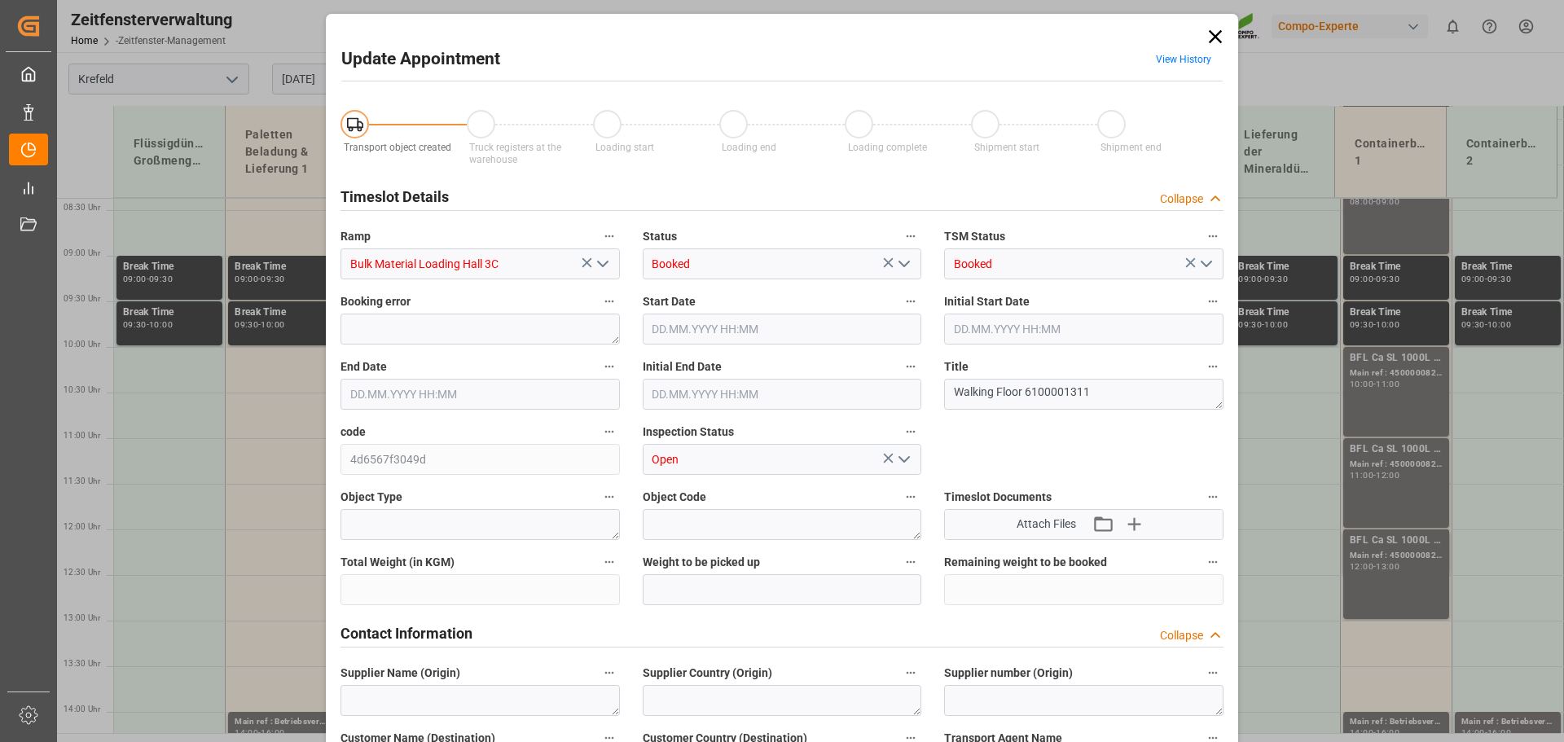
type input "[DATE] 10:00"
type input "[DATE] 13:00"
type input "[DATE] 09:23"
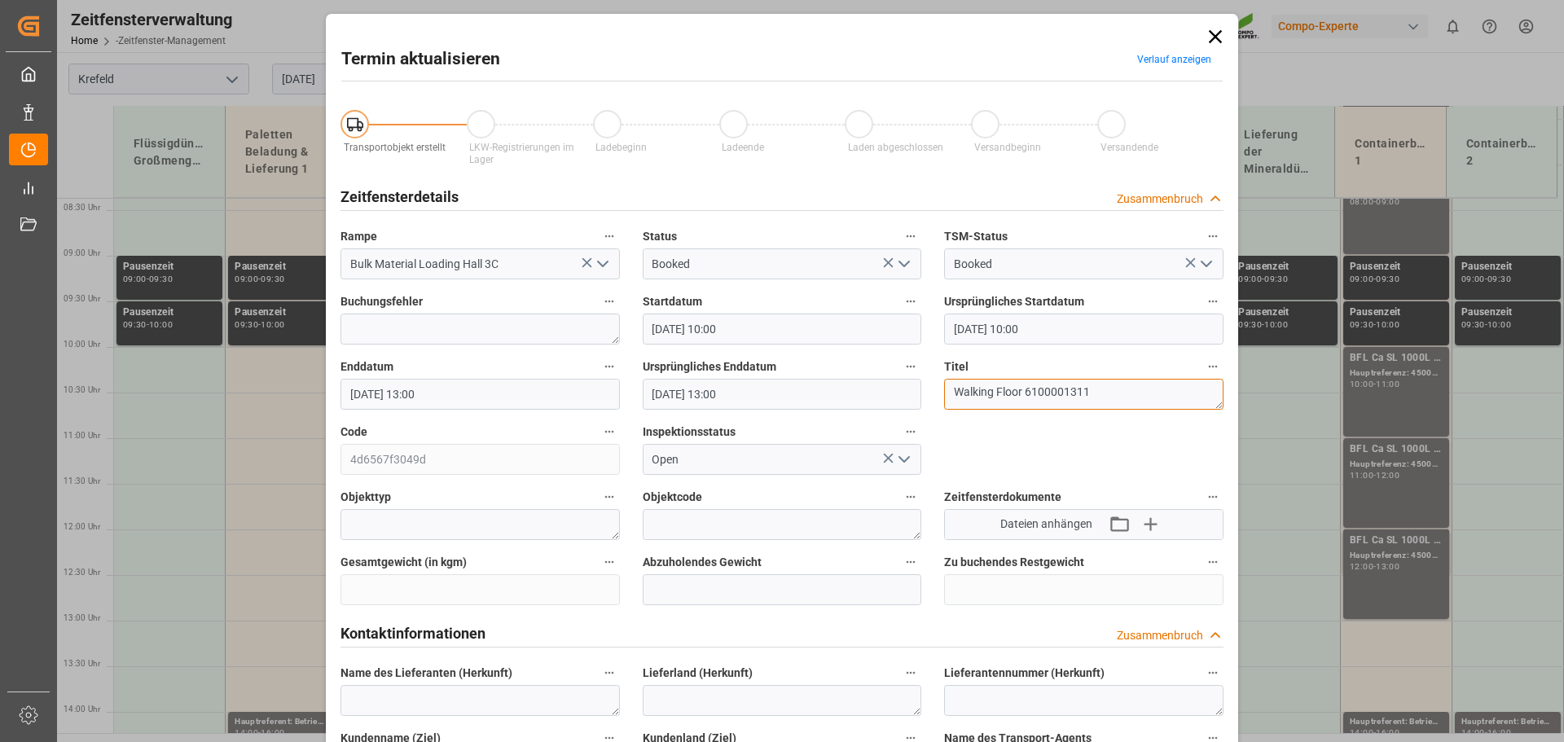
click at [1087, 388] on textarea "Walking Floor 6100001311" at bounding box center [1083, 394] width 279 height 31
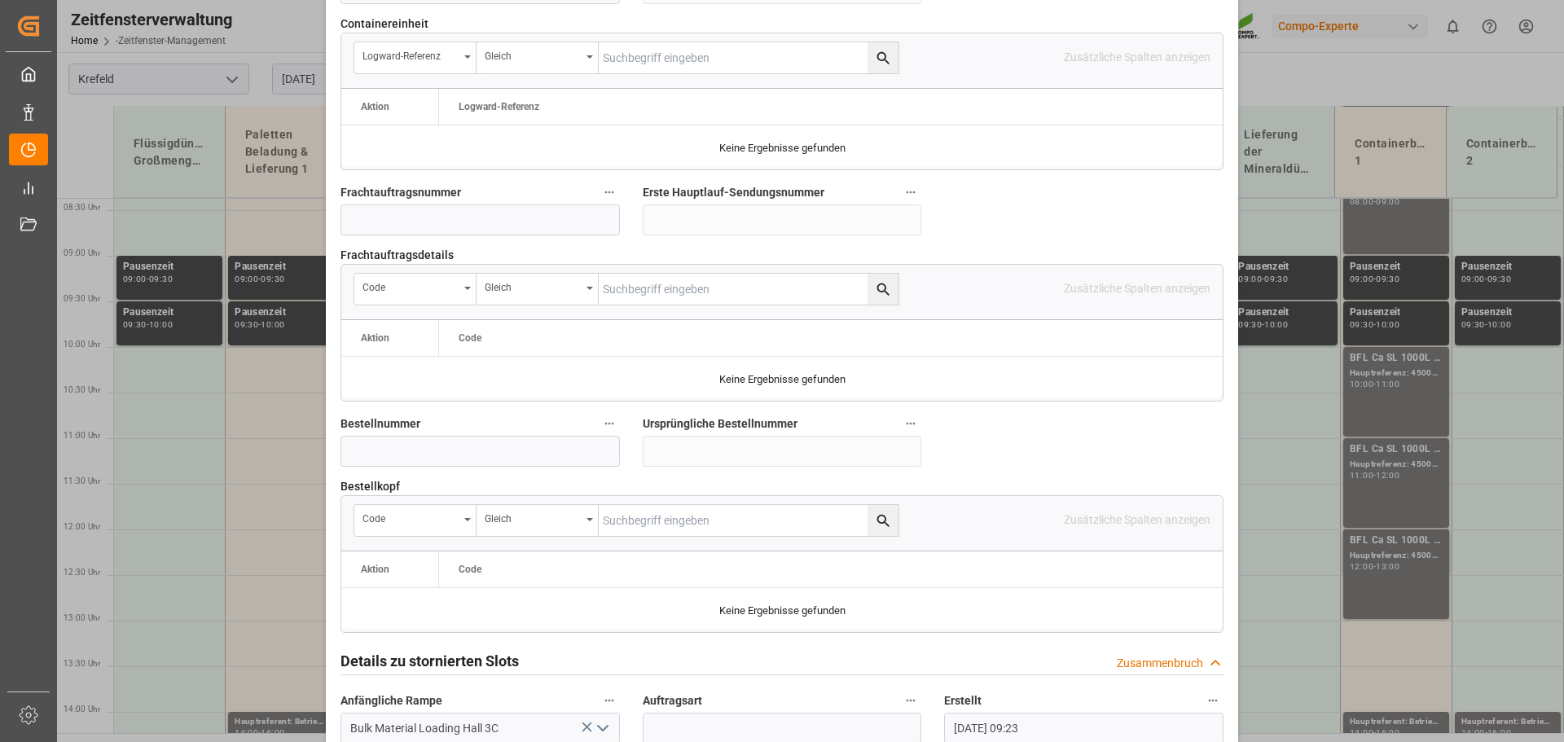
scroll to position [1518, 0]
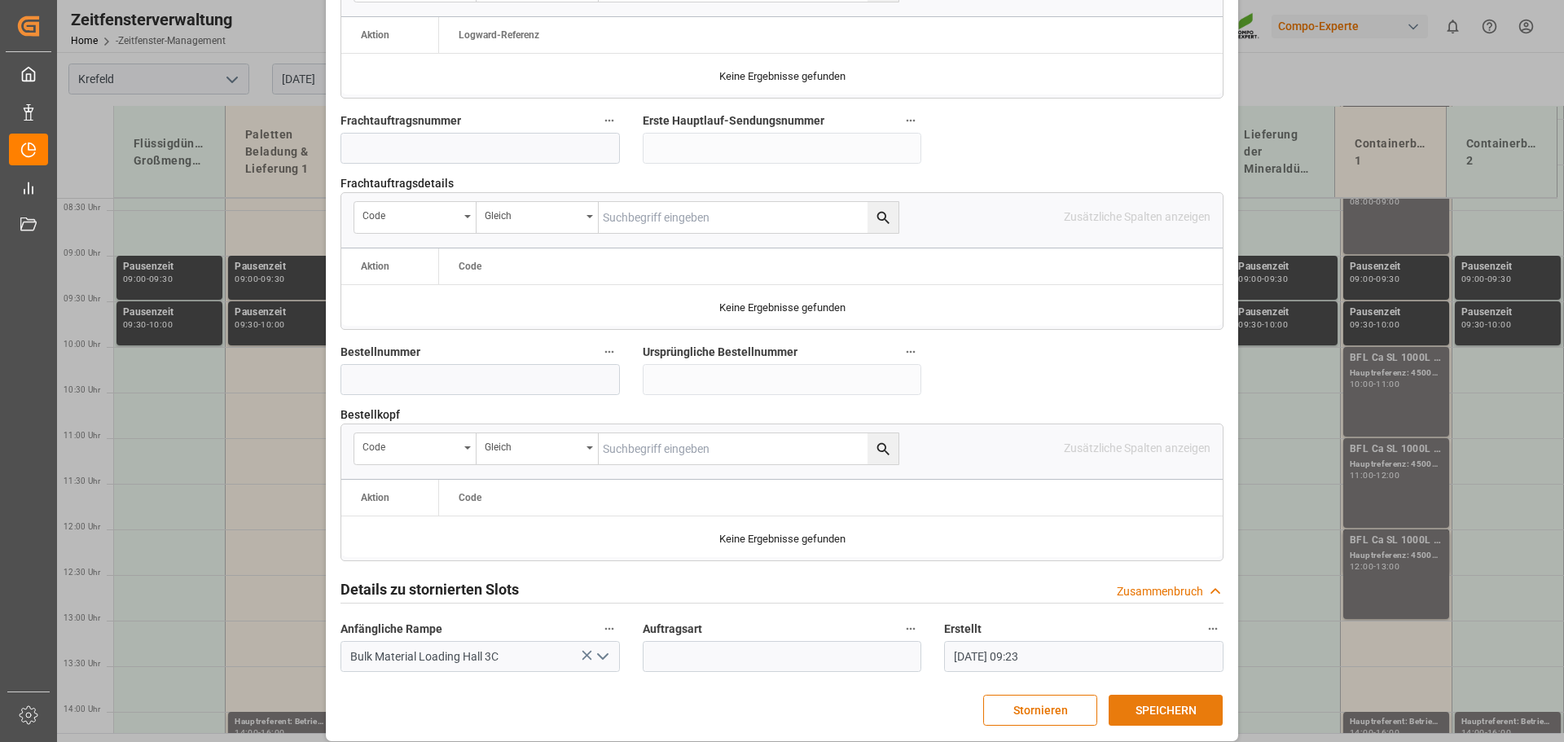
type textarea "Walking Floor 6100001383"
click at [1180, 704] on font "SPEICHERN" at bounding box center [1166, 710] width 61 height 13
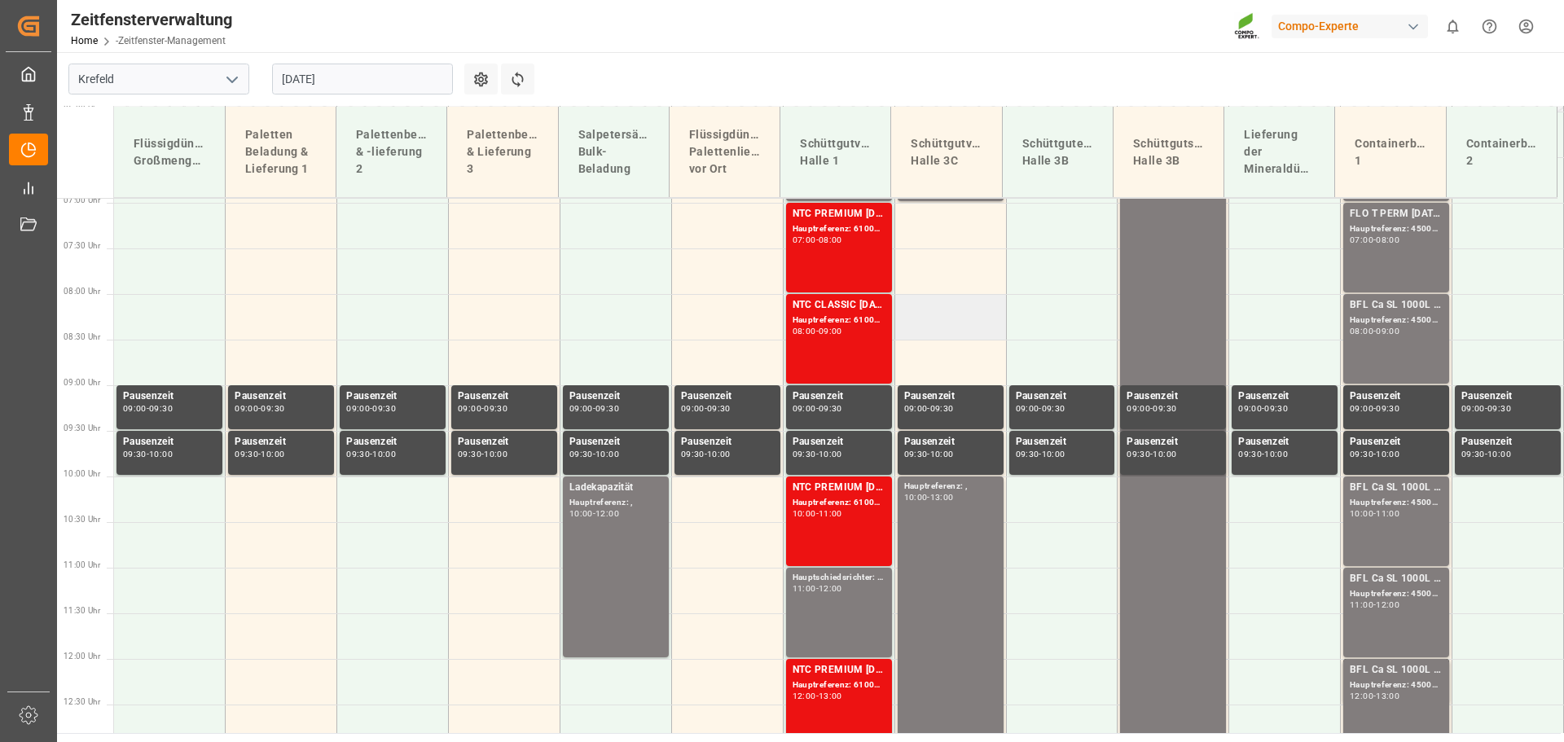
scroll to position [455, 0]
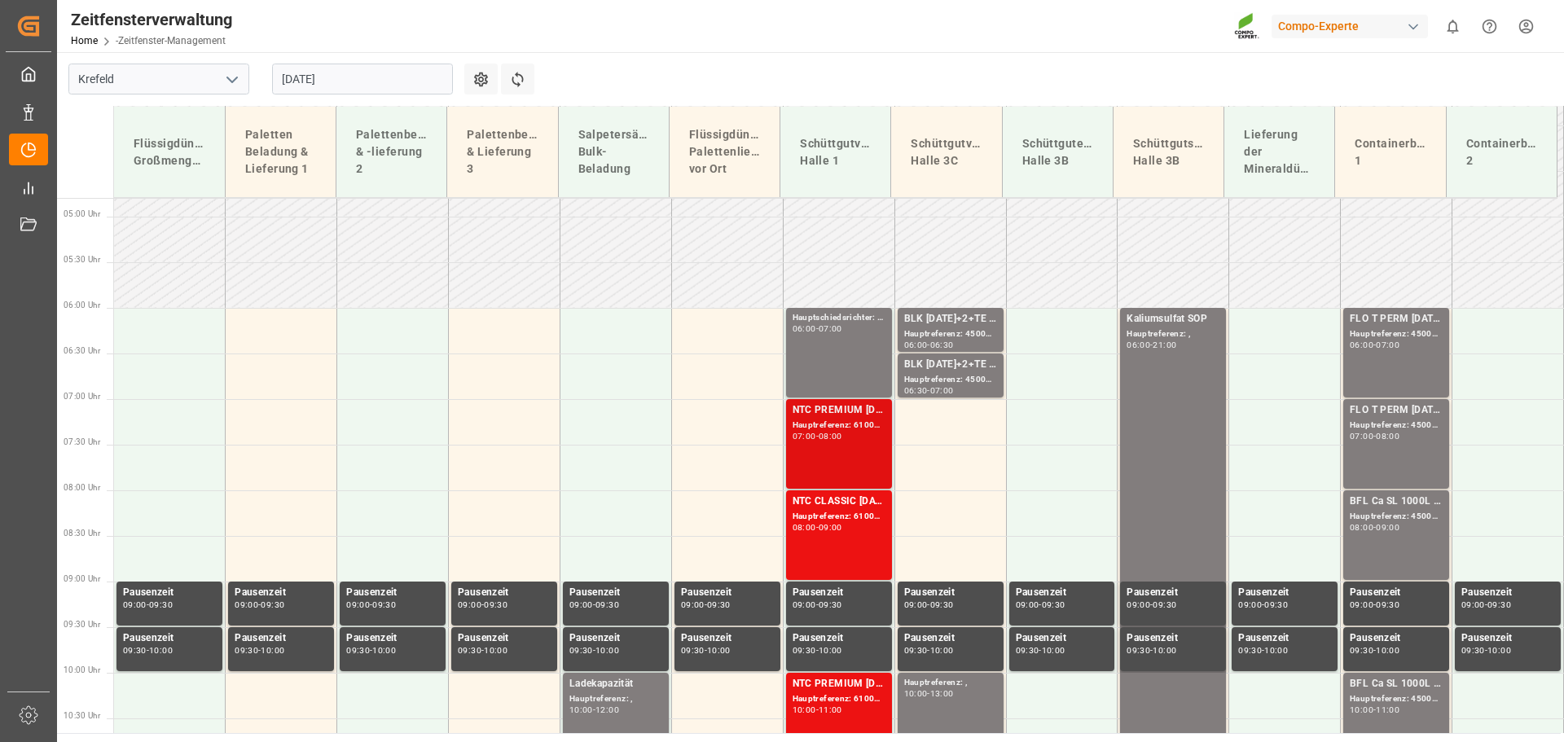
click at [841, 425] on font "Hauptreferenz: 6100001198, 2000001002;" at bounding box center [878, 424] width 171 height 9
click at [839, 415] on font "NTC PREMIUM [DATE]+3+TE BULK;" at bounding box center [875, 409] width 165 height 11
click at [835, 510] on div "Hauptreferenz: 6100001041, 2000000209;" at bounding box center [839, 517] width 93 height 14
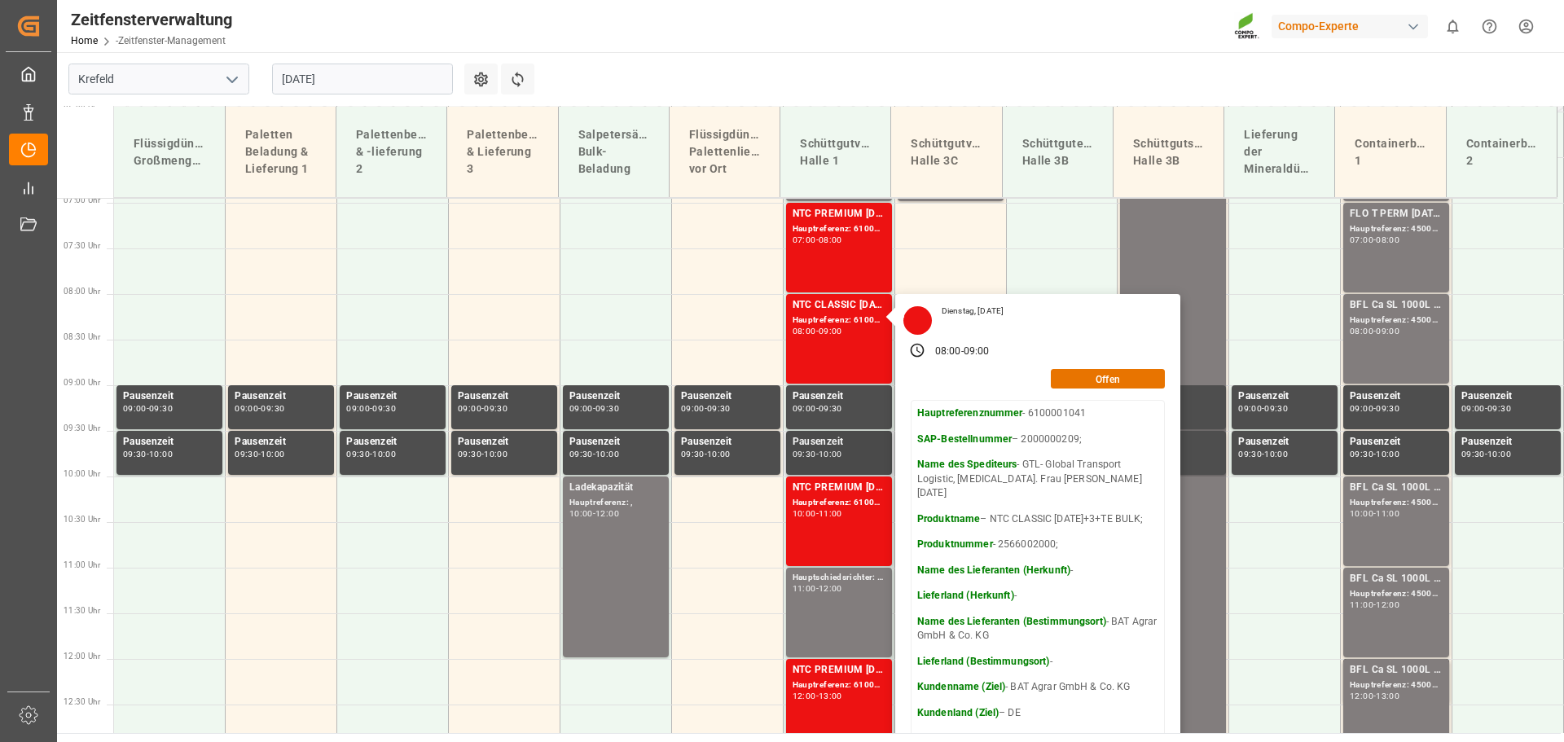
scroll to position [617, 0]
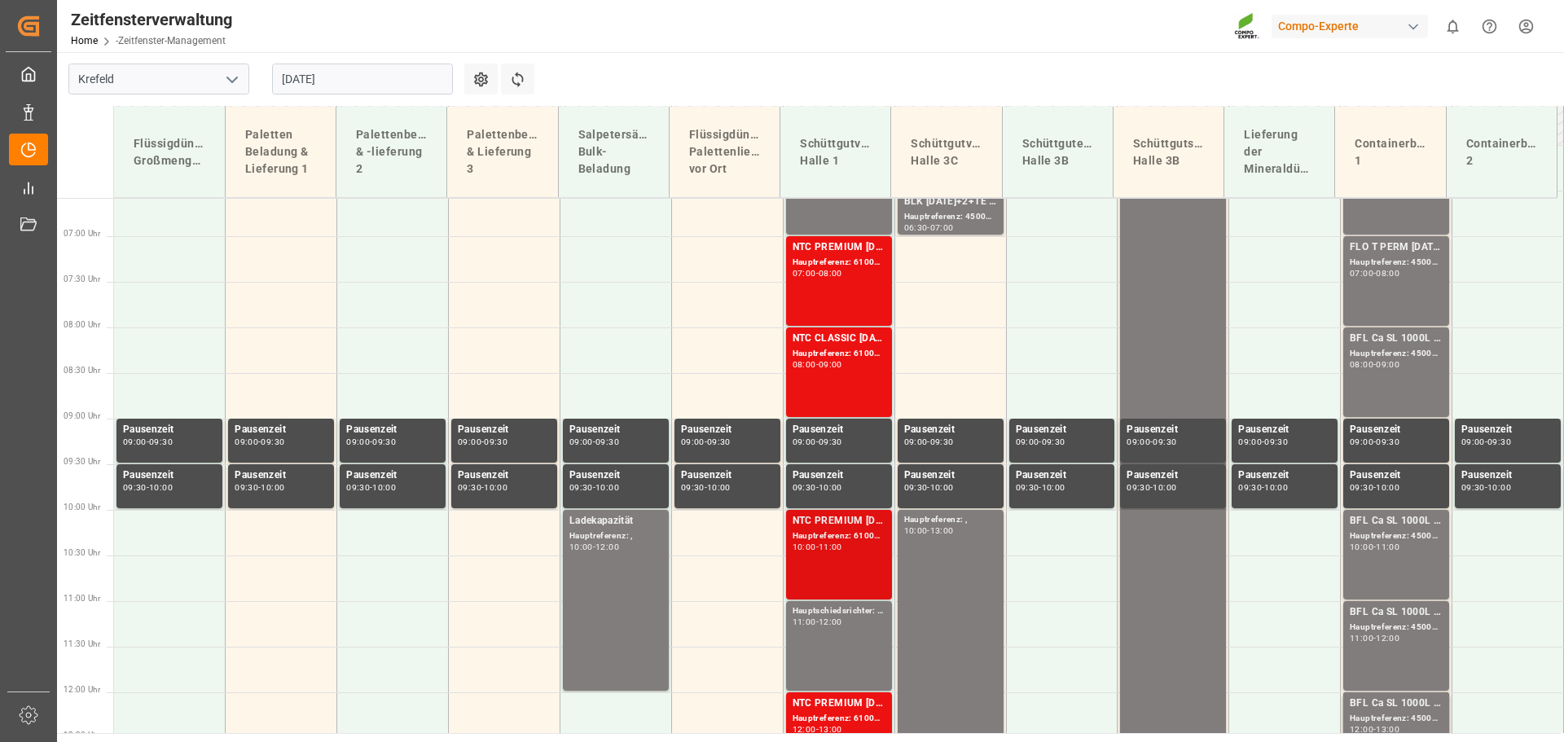
click at [851, 537] on font "Hauptreferenz: 6100001283, 2000001116;" at bounding box center [878, 535] width 171 height 9
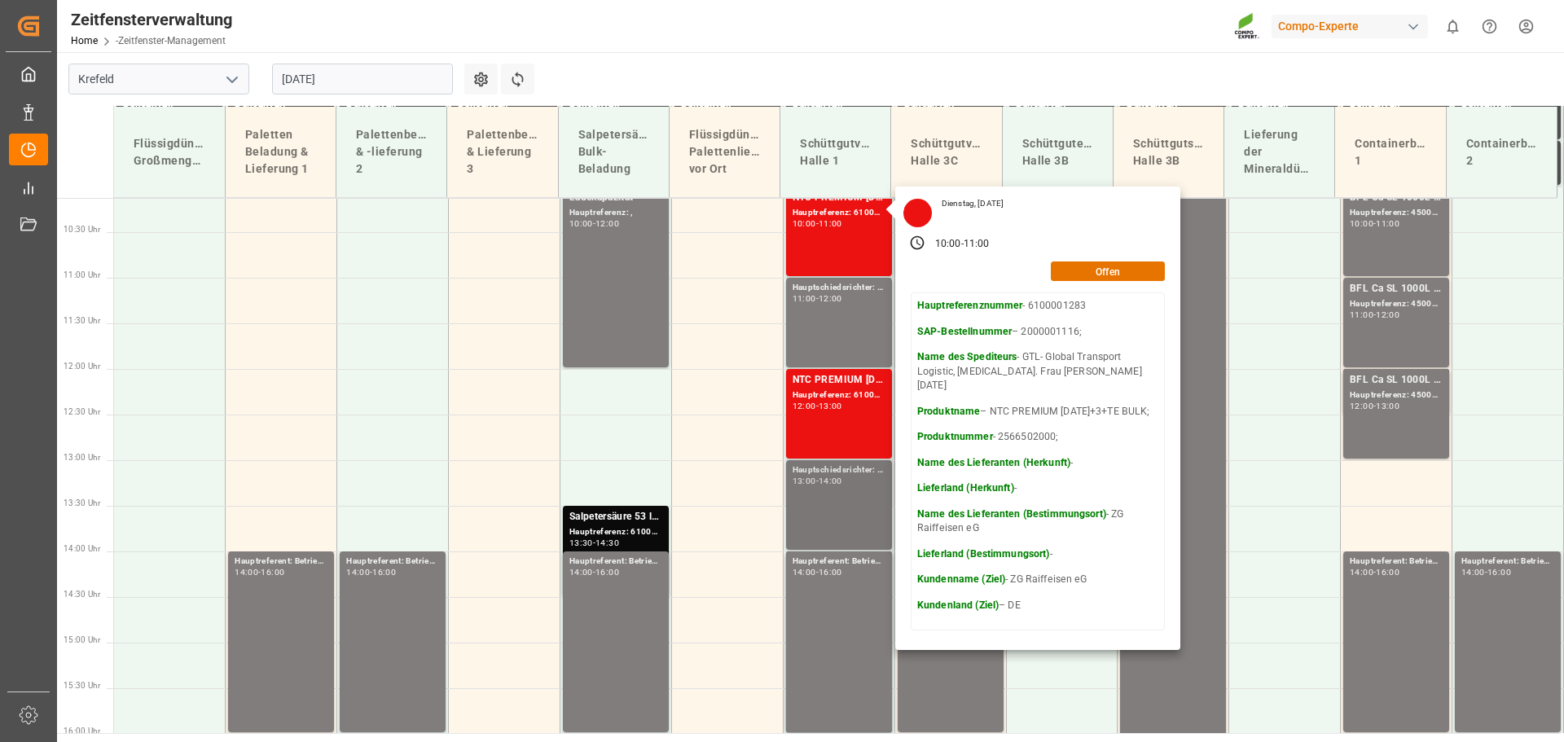
scroll to position [943, 0]
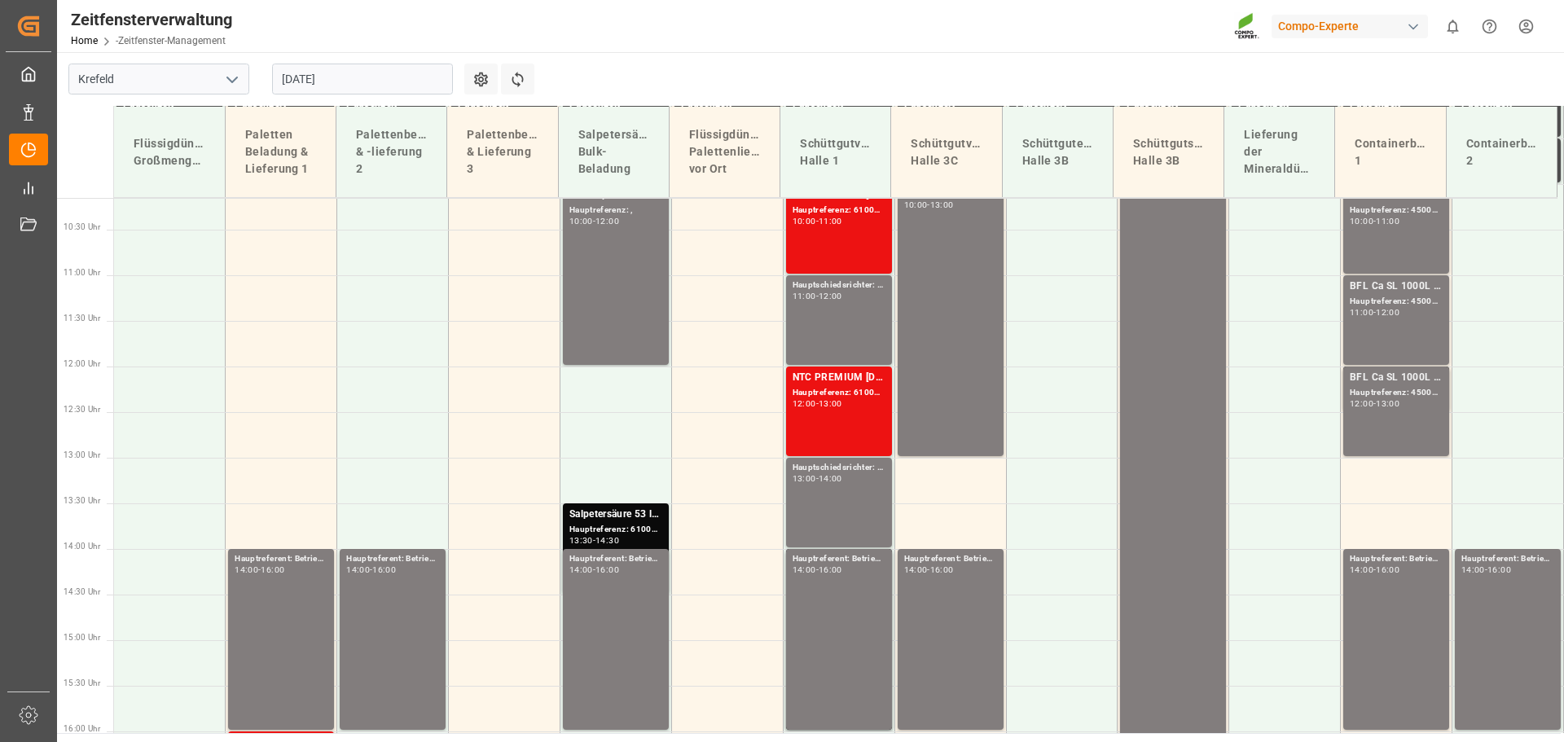
click at [859, 389] on font "Hauptreferenz: 6100001284, 2000001116;" at bounding box center [878, 392] width 171 height 9
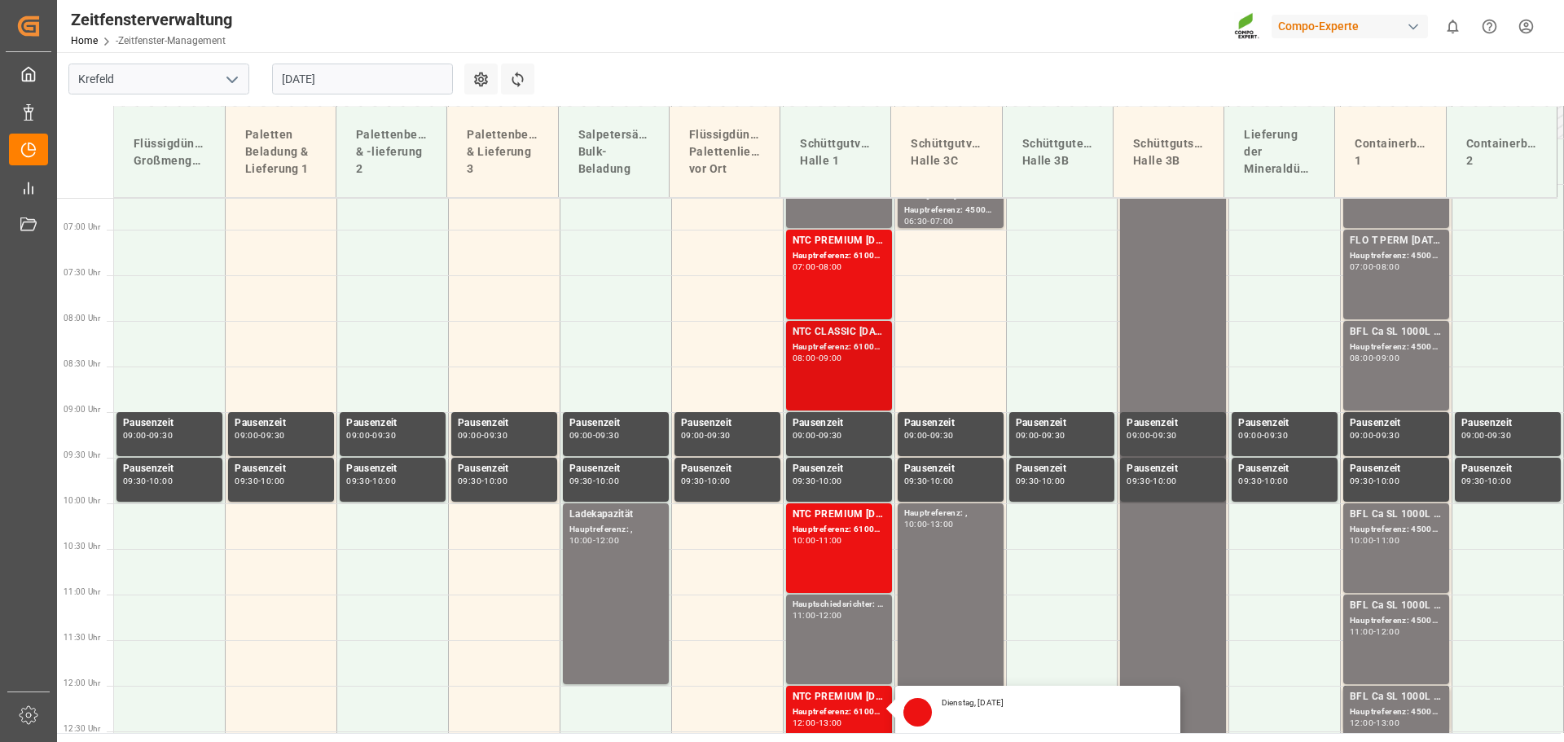
scroll to position [617, 0]
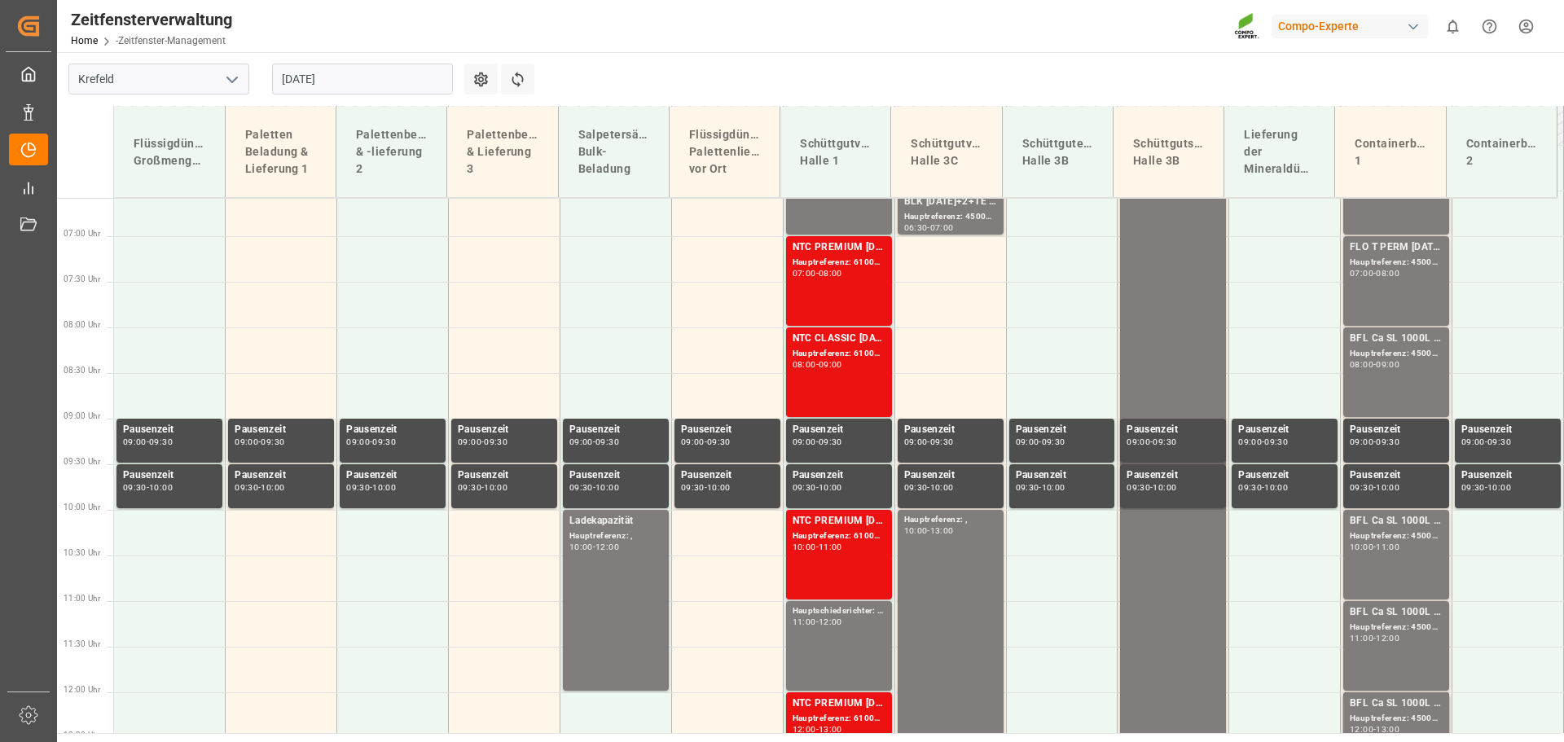
click at [851, 263] on font "Hauptreferenz: 6100001198, 2000001002;" at bounding box center [878, 261] width 171 height 9
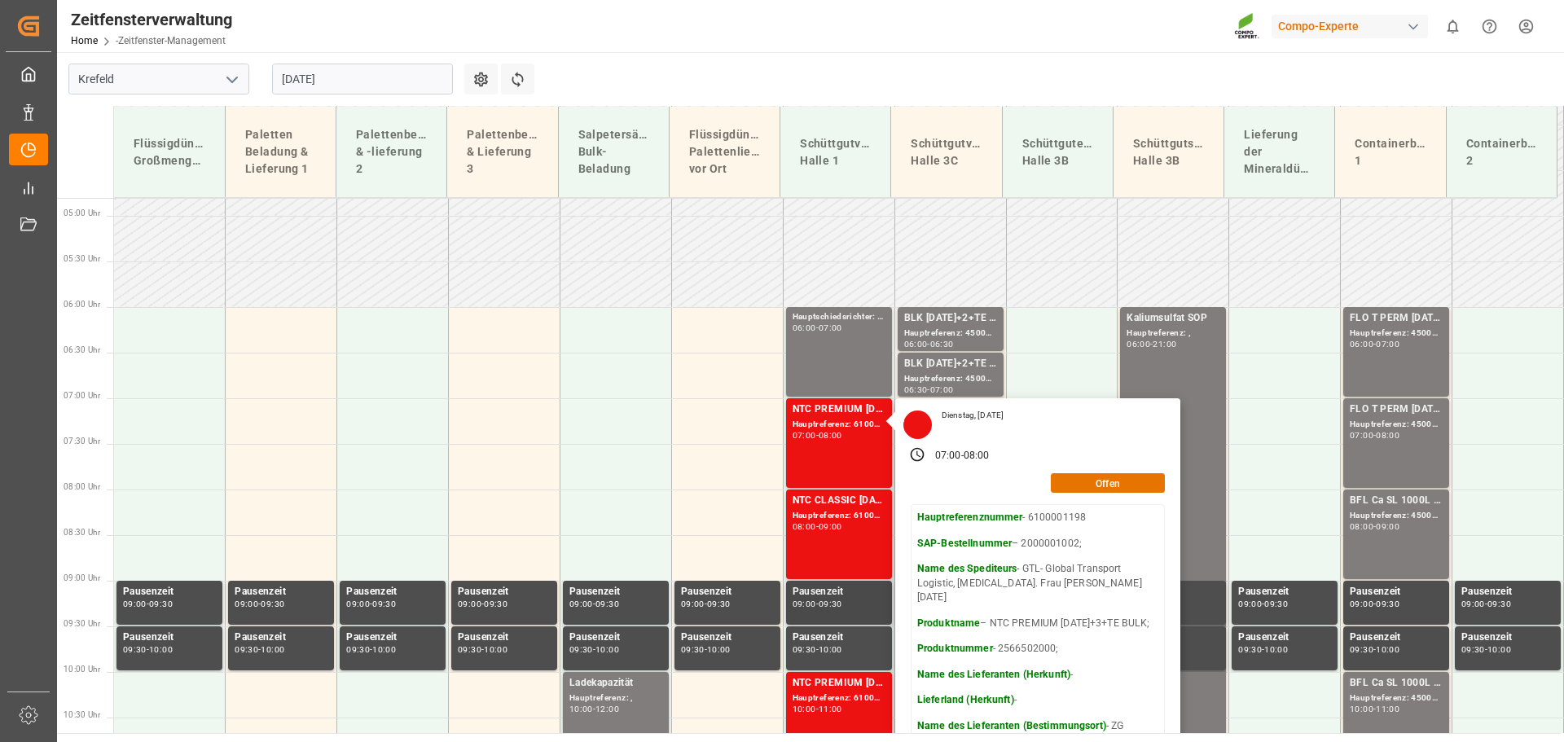
scroll to position [455, 0]
